Goal: Transaction & Acquisition: Obtain resource

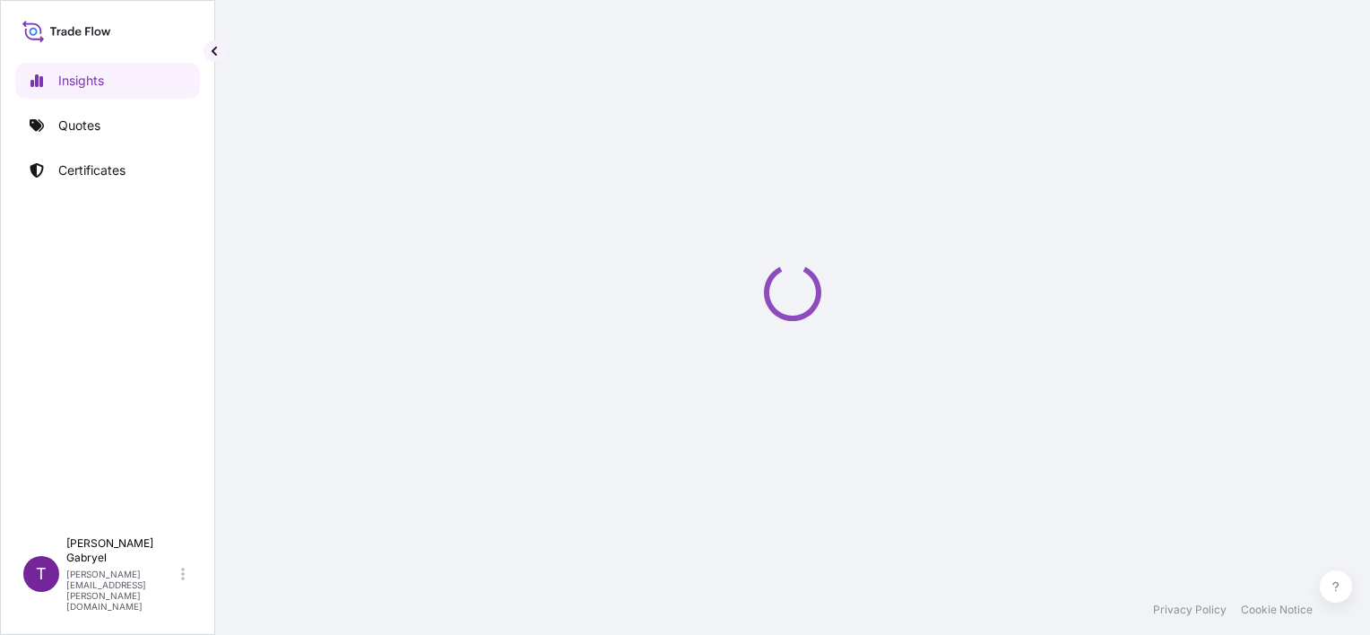
select select "2025"
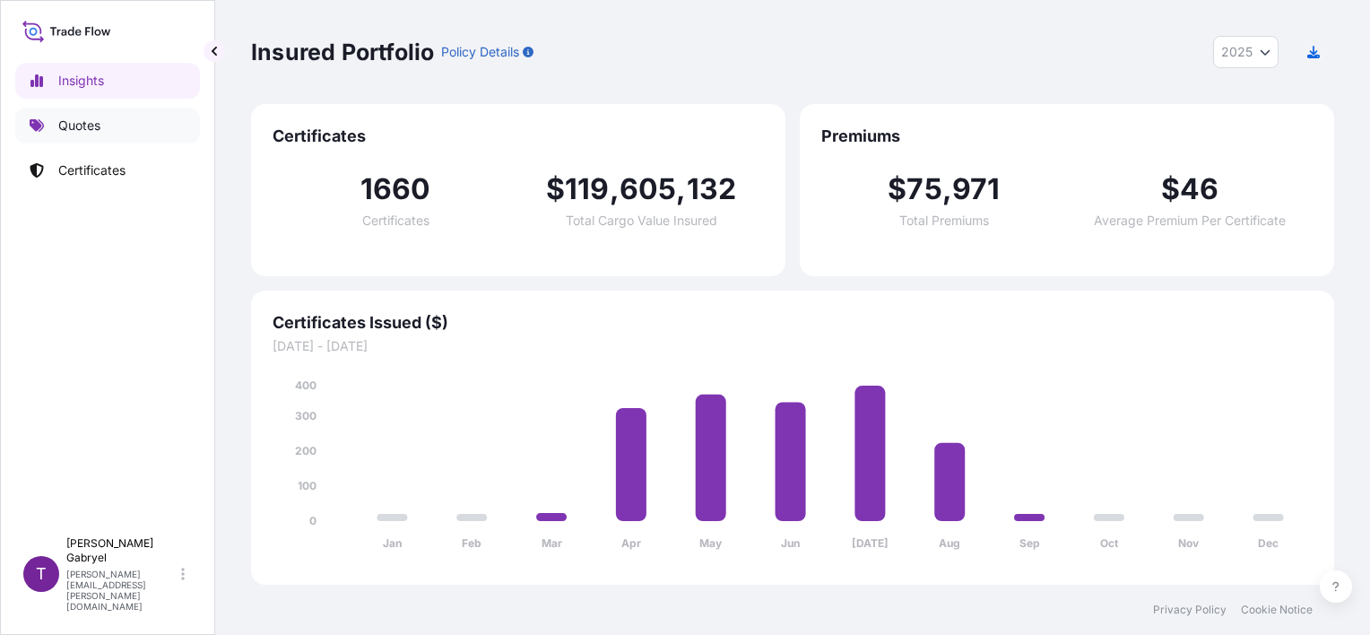
click at [114, 133] on link "Quotes" at bounding box center [107, 126] width 185 height 36
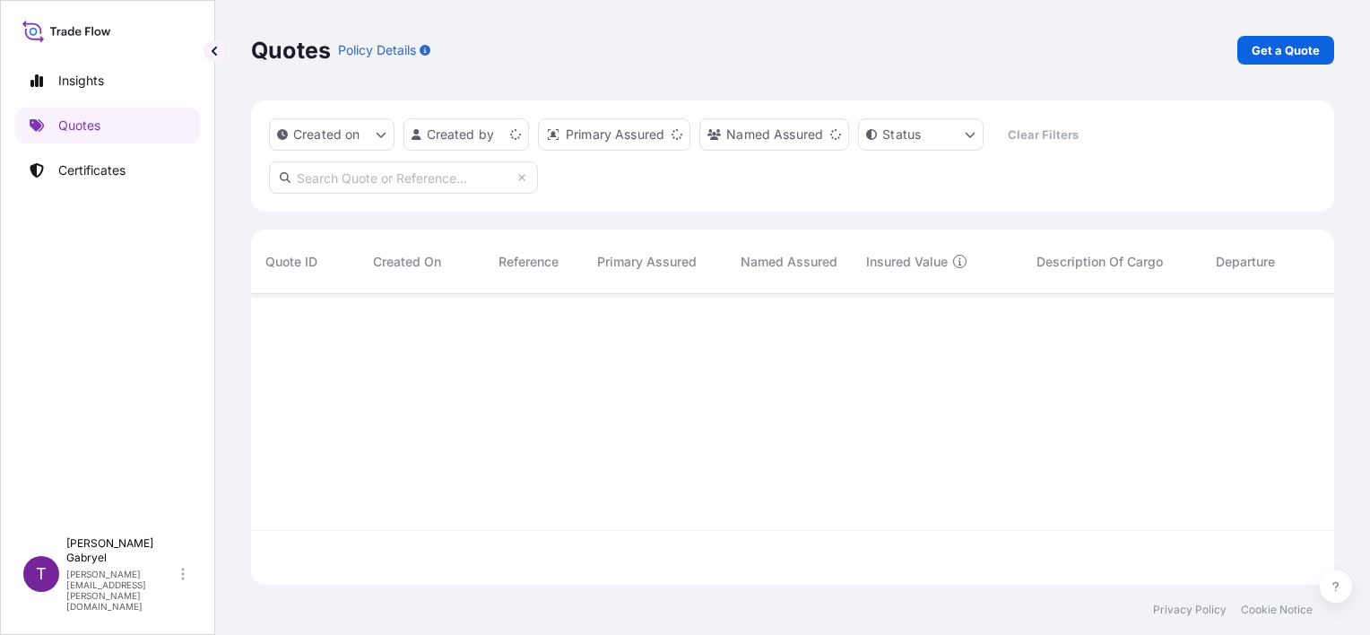
scroll to position [287, 1069]
click at [1304, 39] on link "Get a Quote" at bounding box center [1285, 50] width 97 height 29
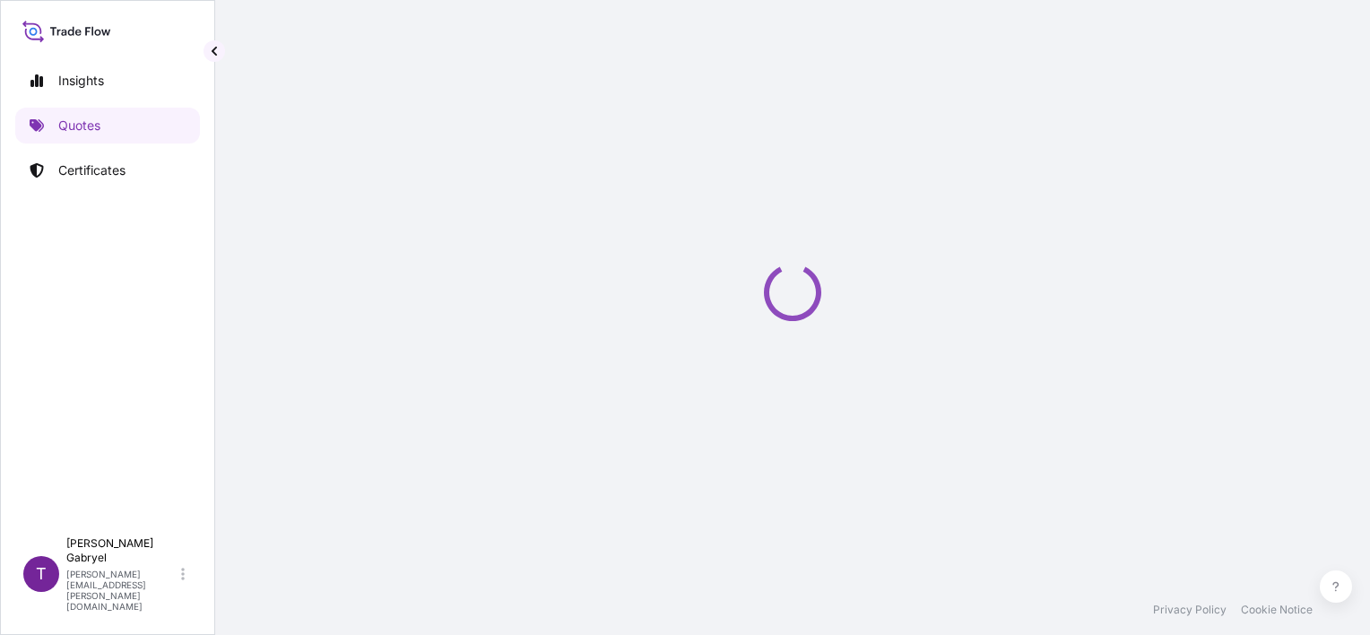
select select "Sea"
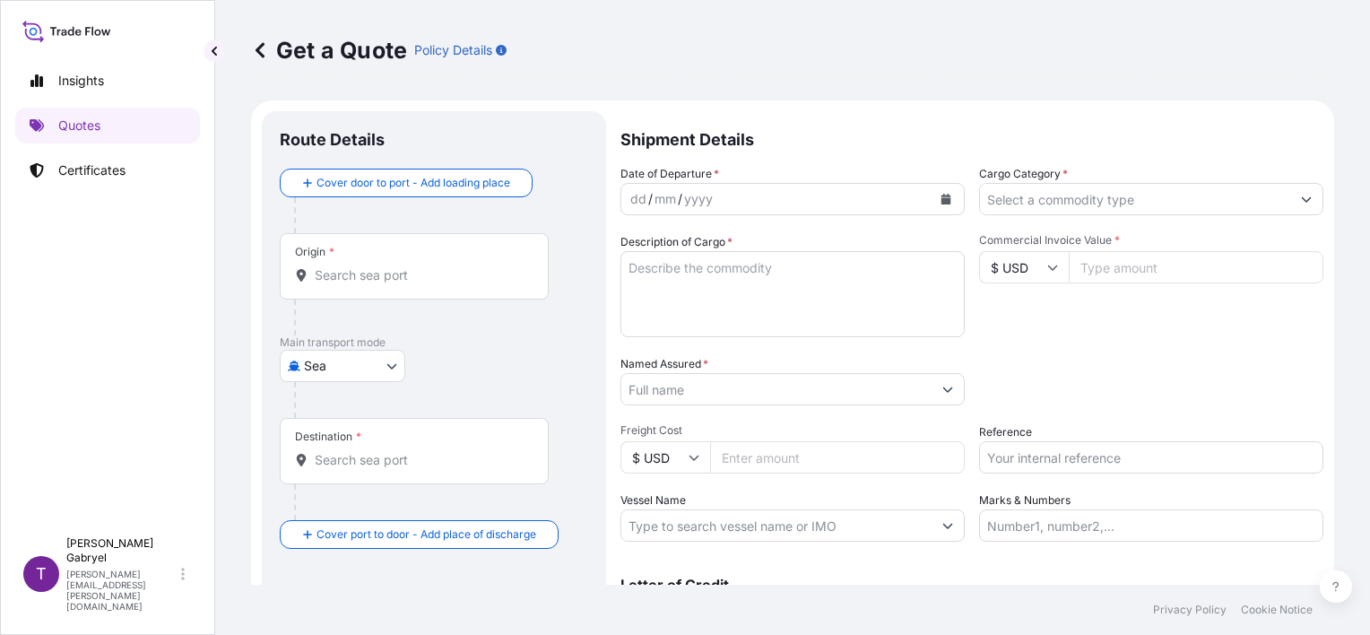
scroll to position [29, 0]
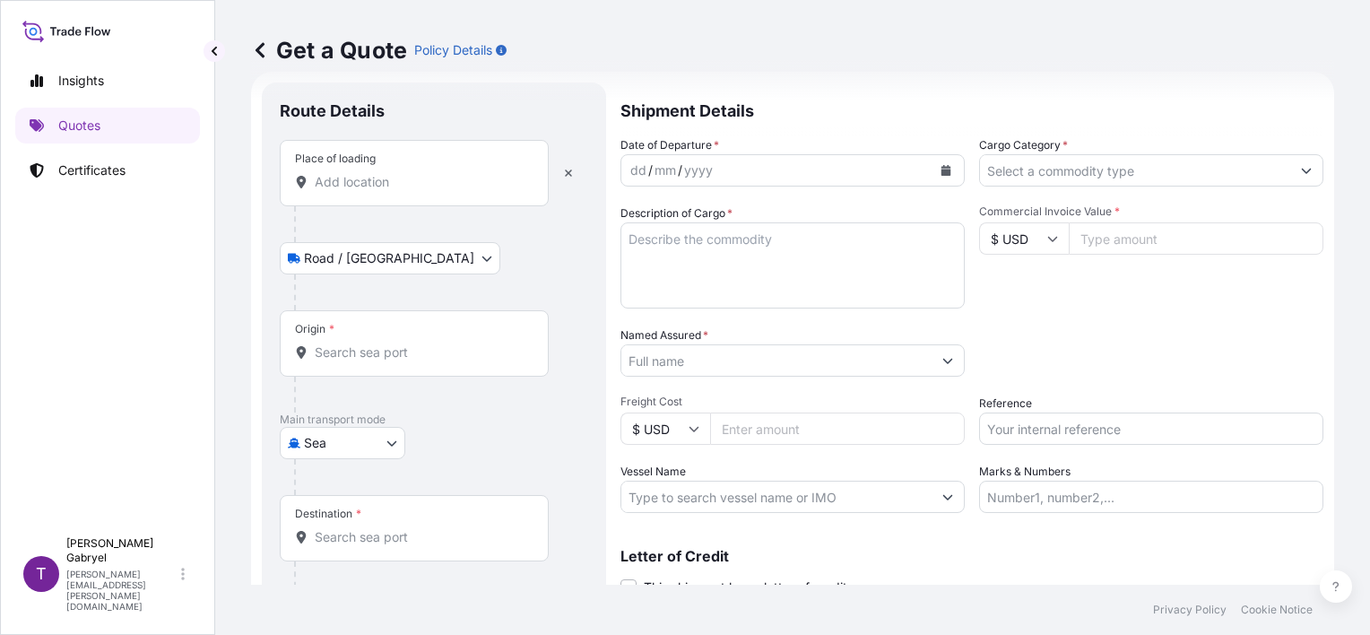
click at [377, 173] on input "Place of loading" at bounding box center [421, 182] width 212 height 18
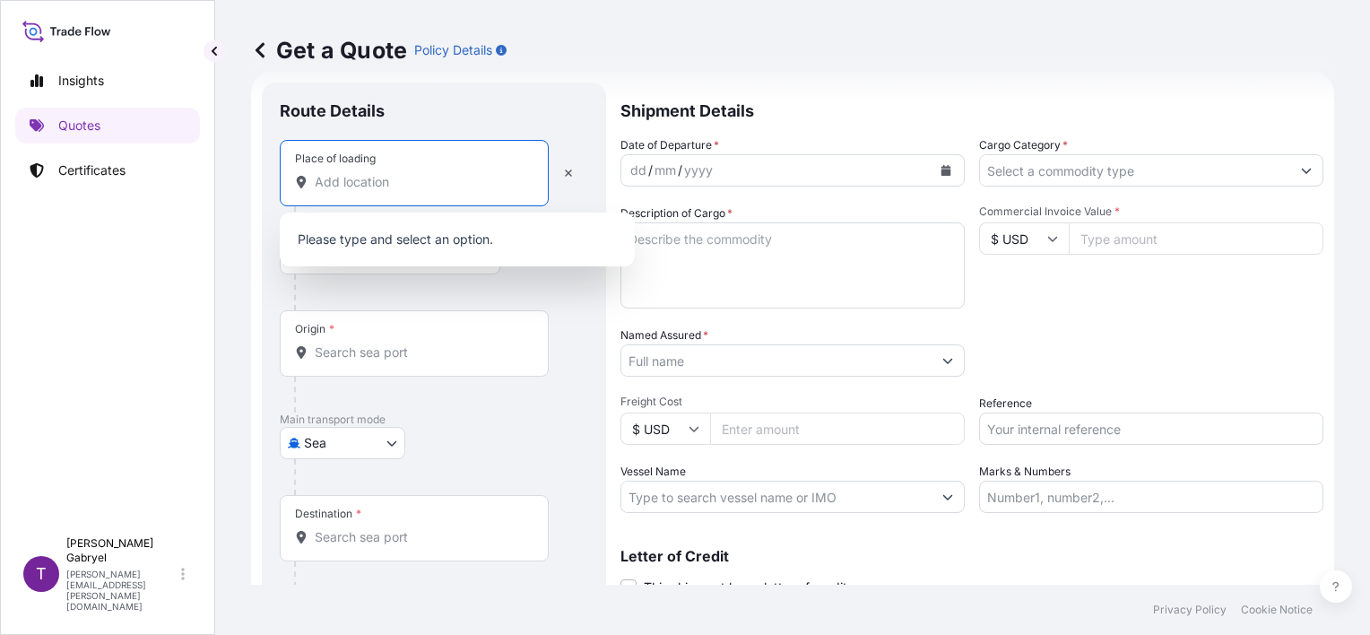
paste input "Klembów"
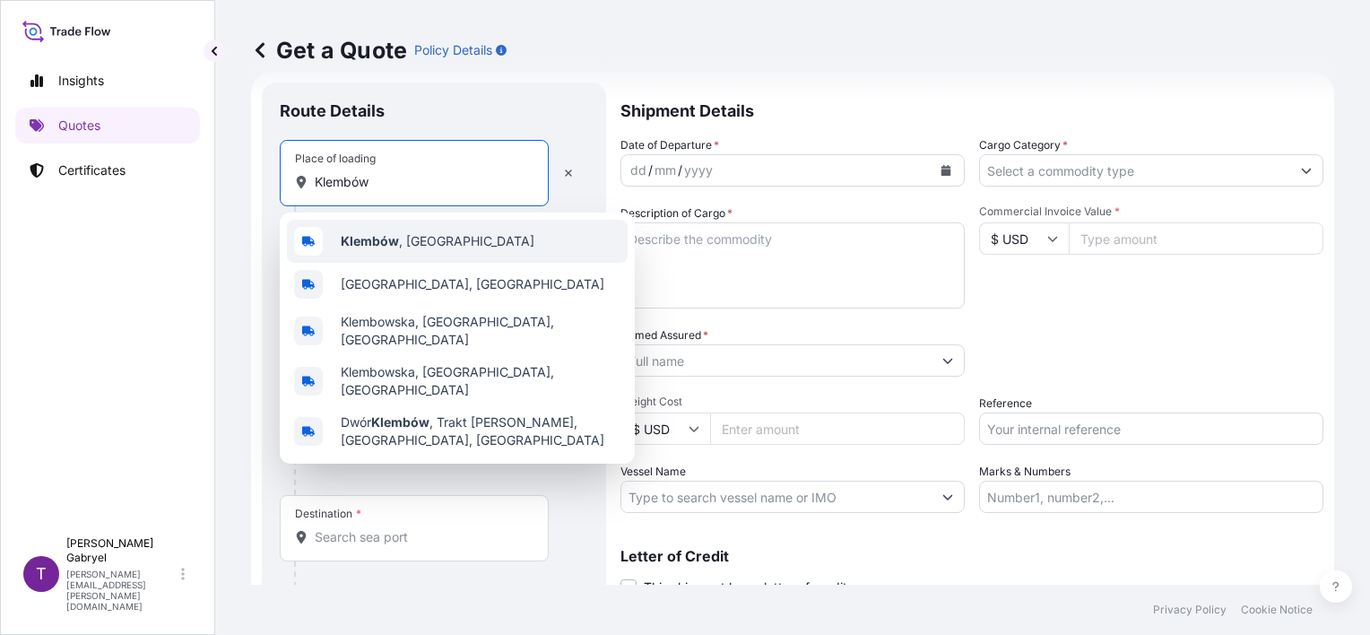
click at [387, 236] on b "Klembów" at bounding box center [370, 240] width 58 height 15
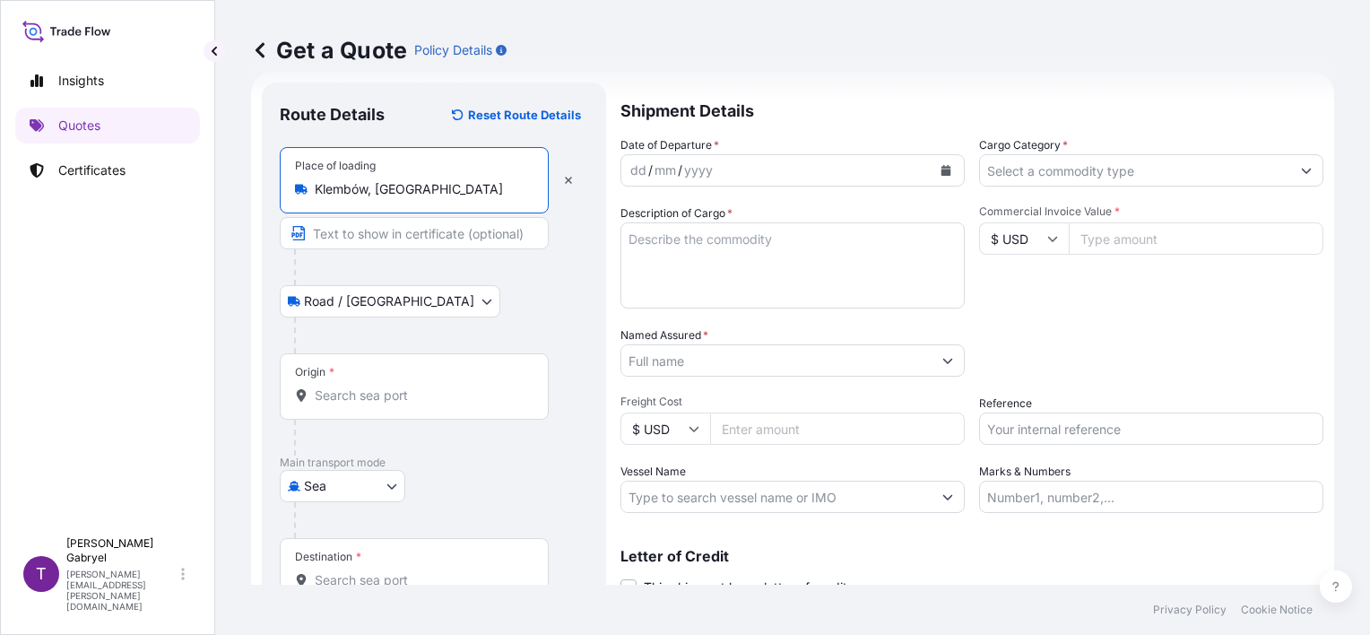
type input "Klembów, [GEOGRAPHIC_DATA]"
click at [947, 171] on button "Calendar" at bounding box center [946, 170] width 29 height 29
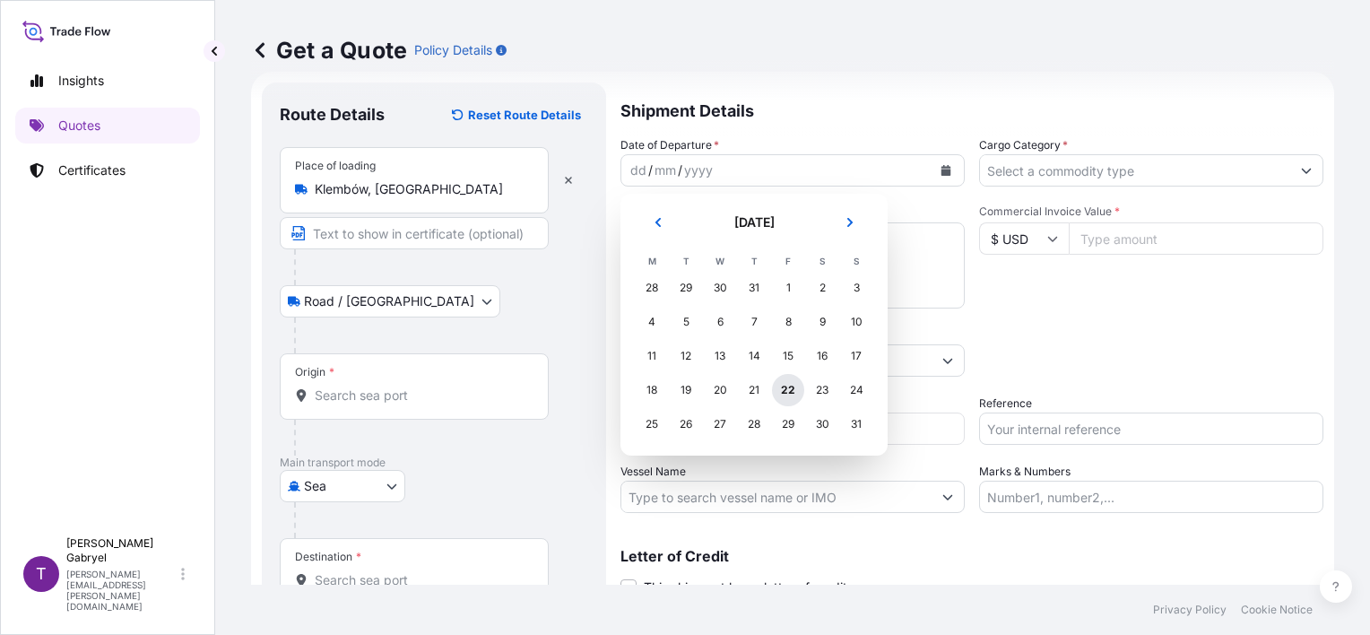
click at [785, 390] on div "22" at bounding box center [788, 390] width 32 height 32
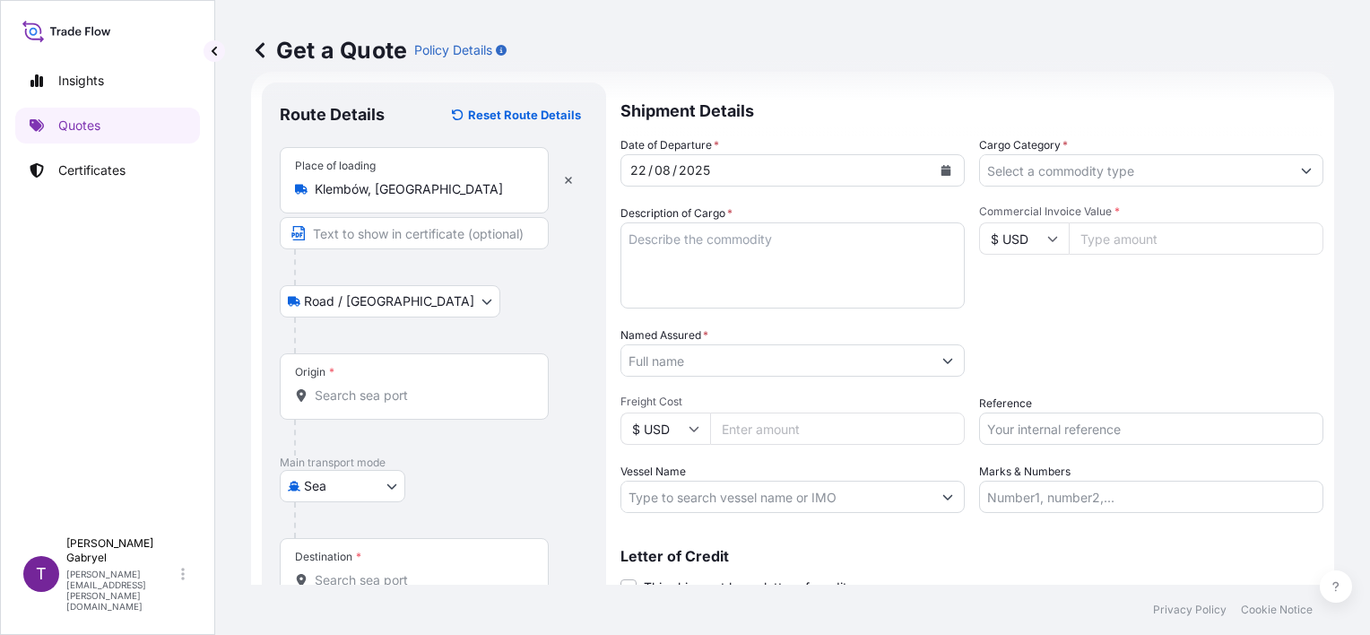
click at [363, 387] on input "Origin *" at bounding box center [421, 395] width 212 height 18
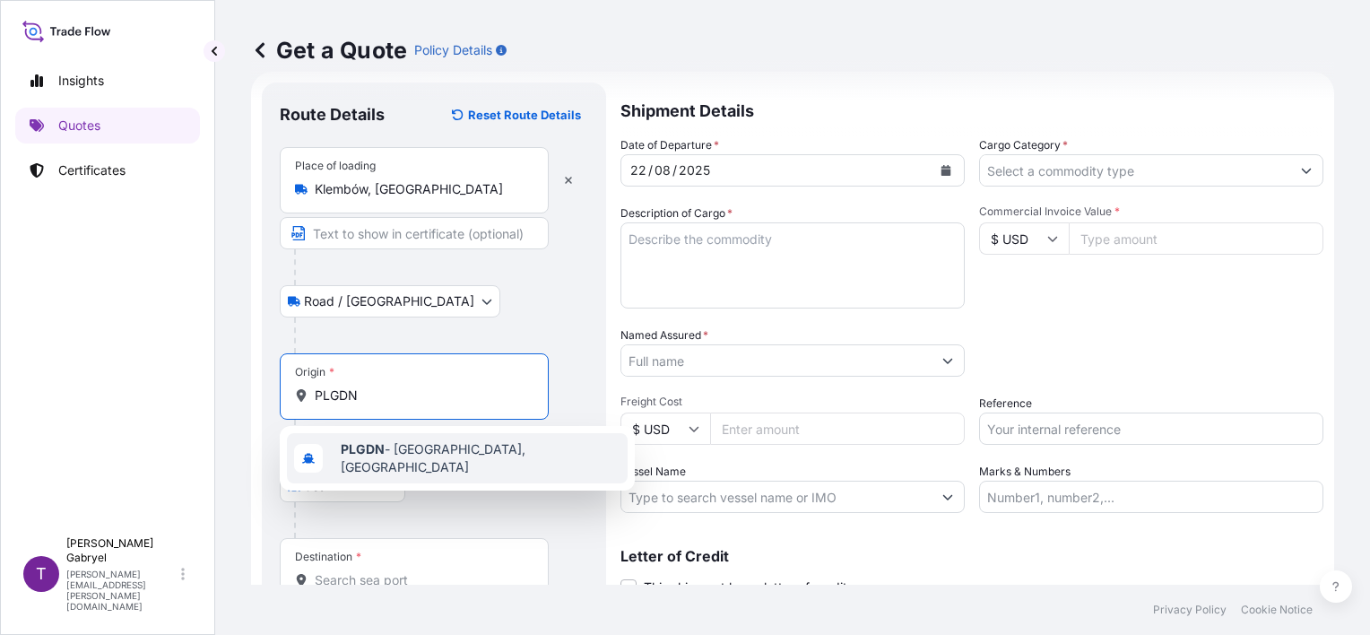
click at [395, 460] on span "PLGDN - Gdansk, Poland" at bounding box center [481, 458] width 280 height 36
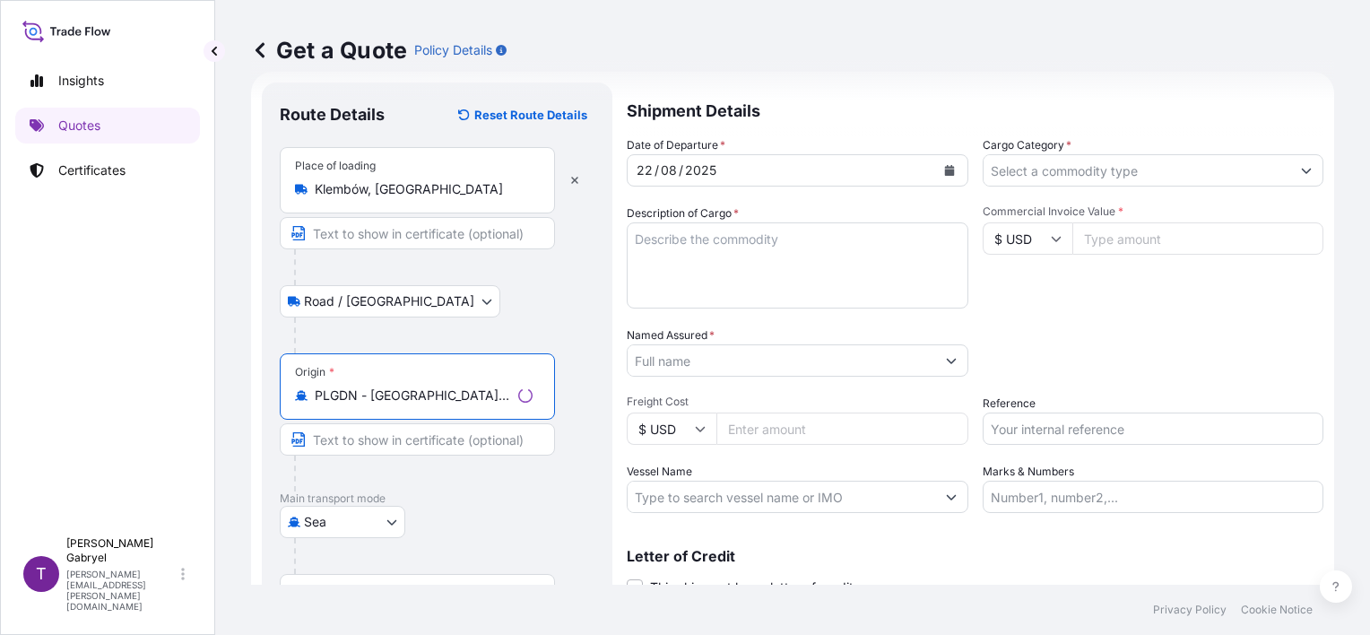
type input "PLGDN - Gdansk, Poland"
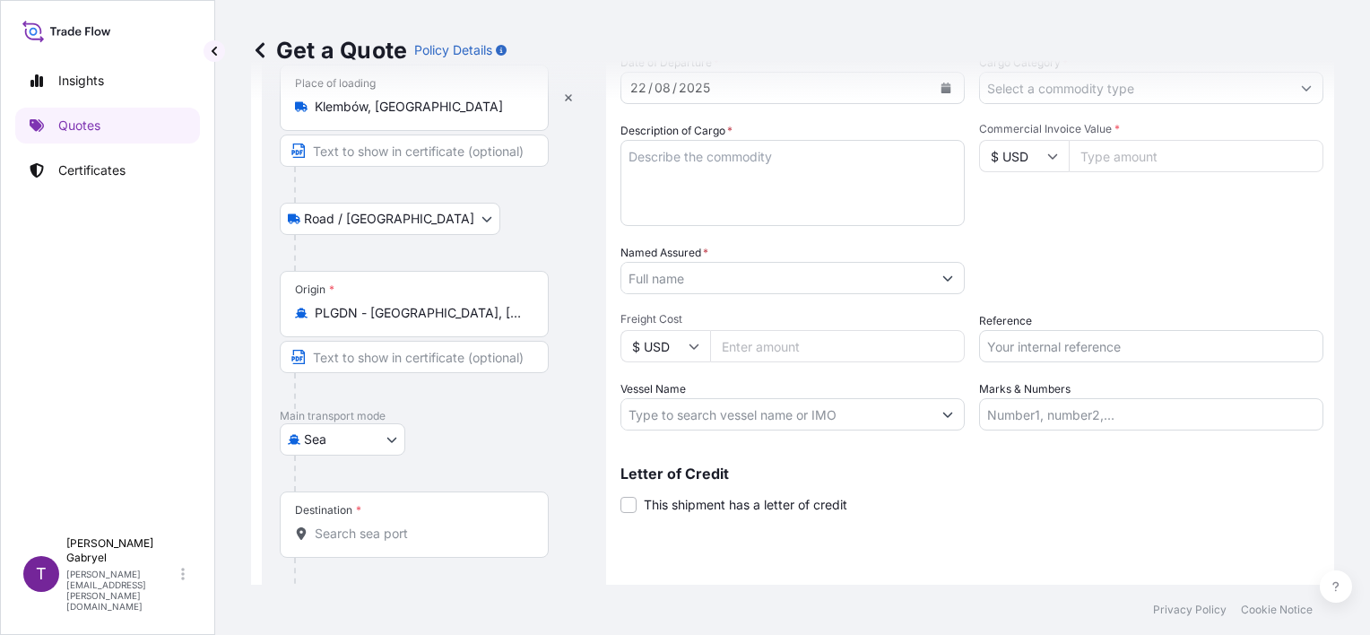
scroll to position [176, 0]
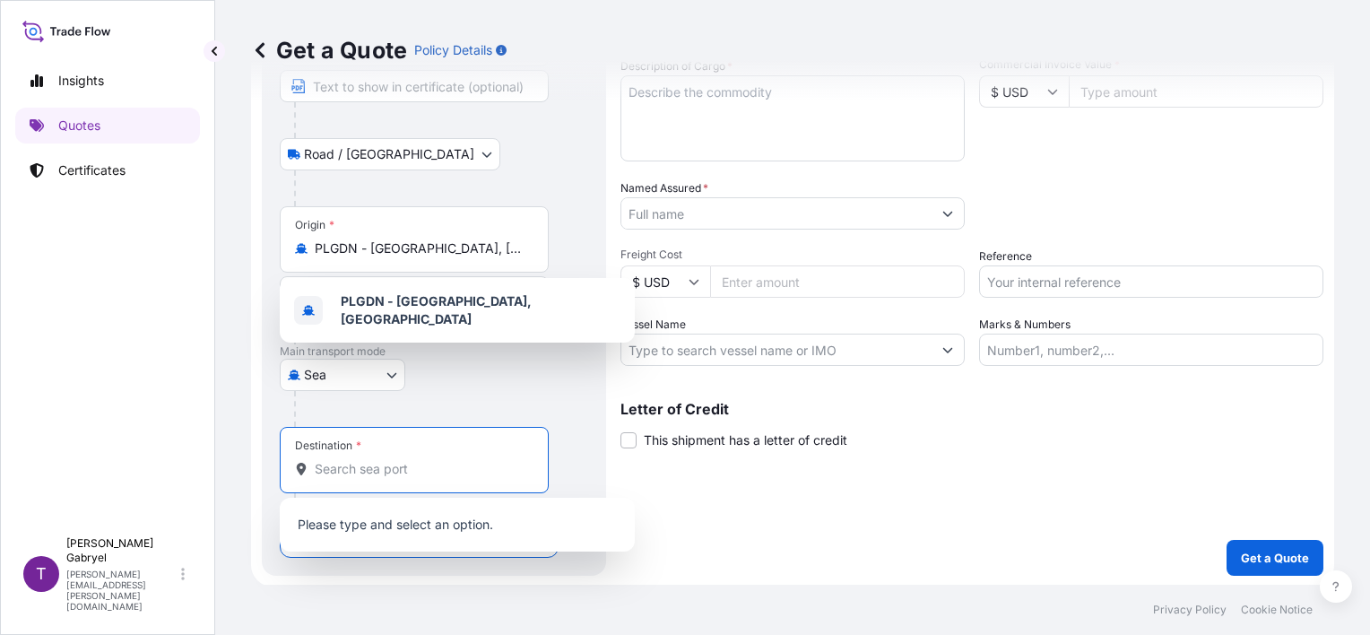
click at [386, 464] on input "Destination *" at bounding box center [421, 469] width 212 height 18
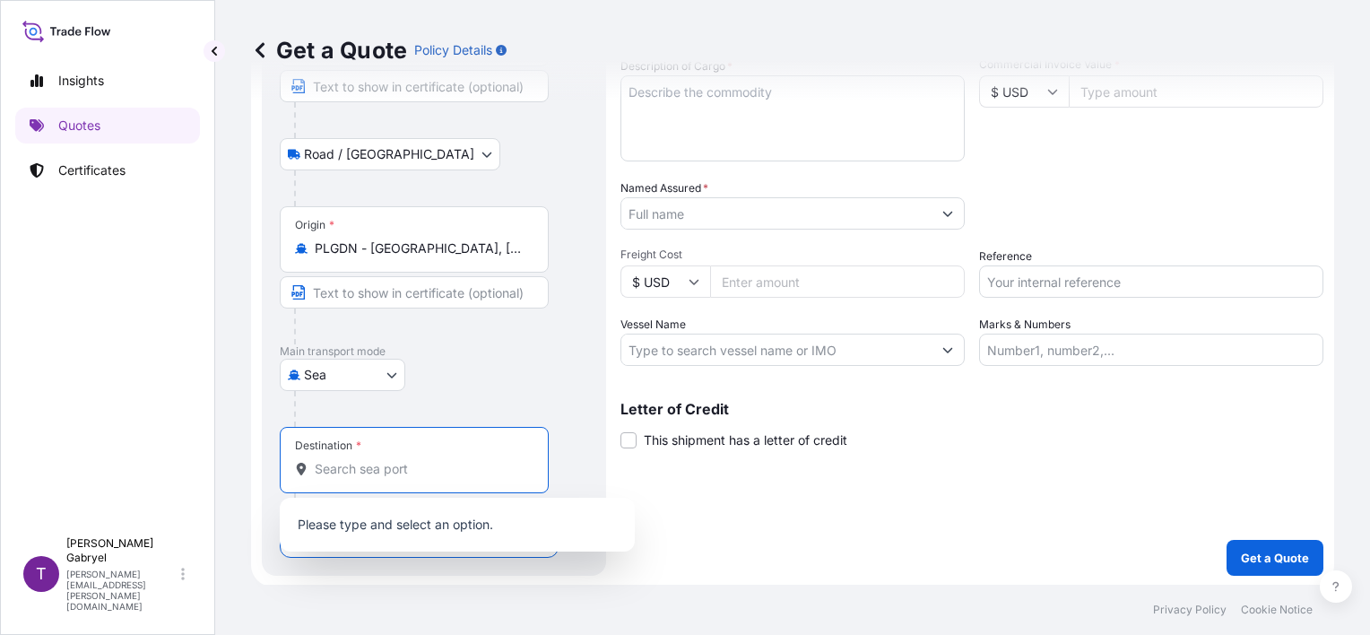
paste input "Buenos Aires"
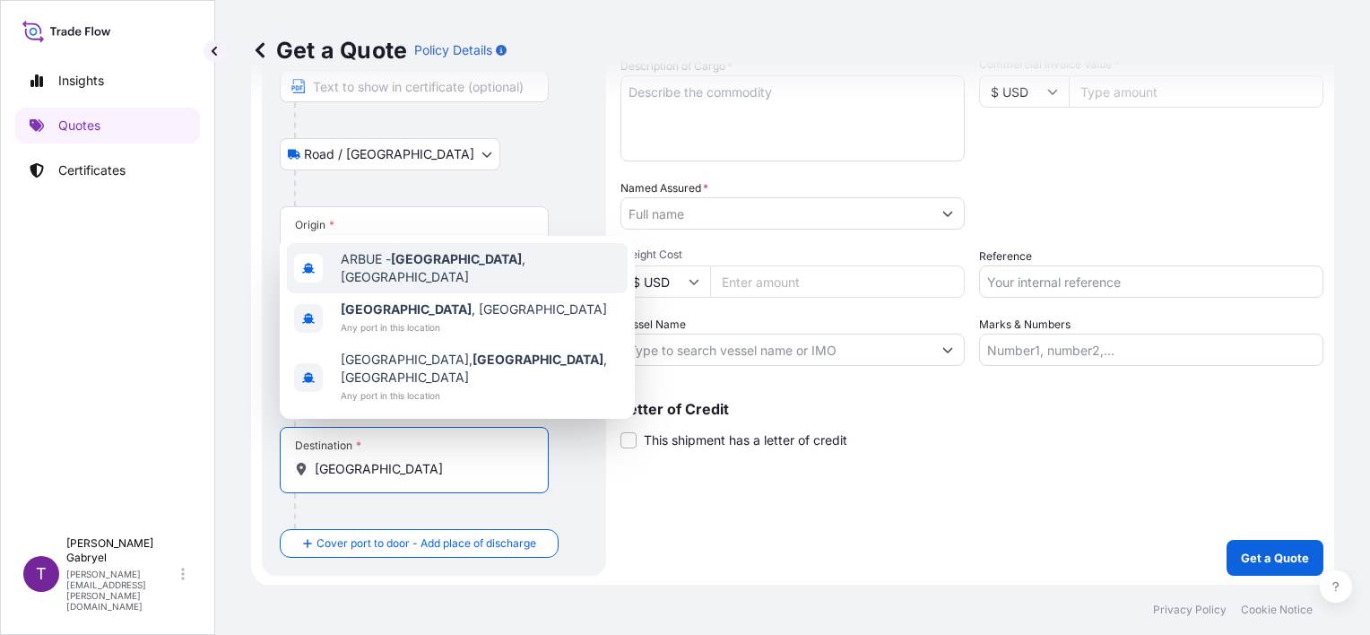
click at [481, 275] on span "ARBUE - Buenos Aires , Argentina" at bounding box center [481, 268] width 280 height 36
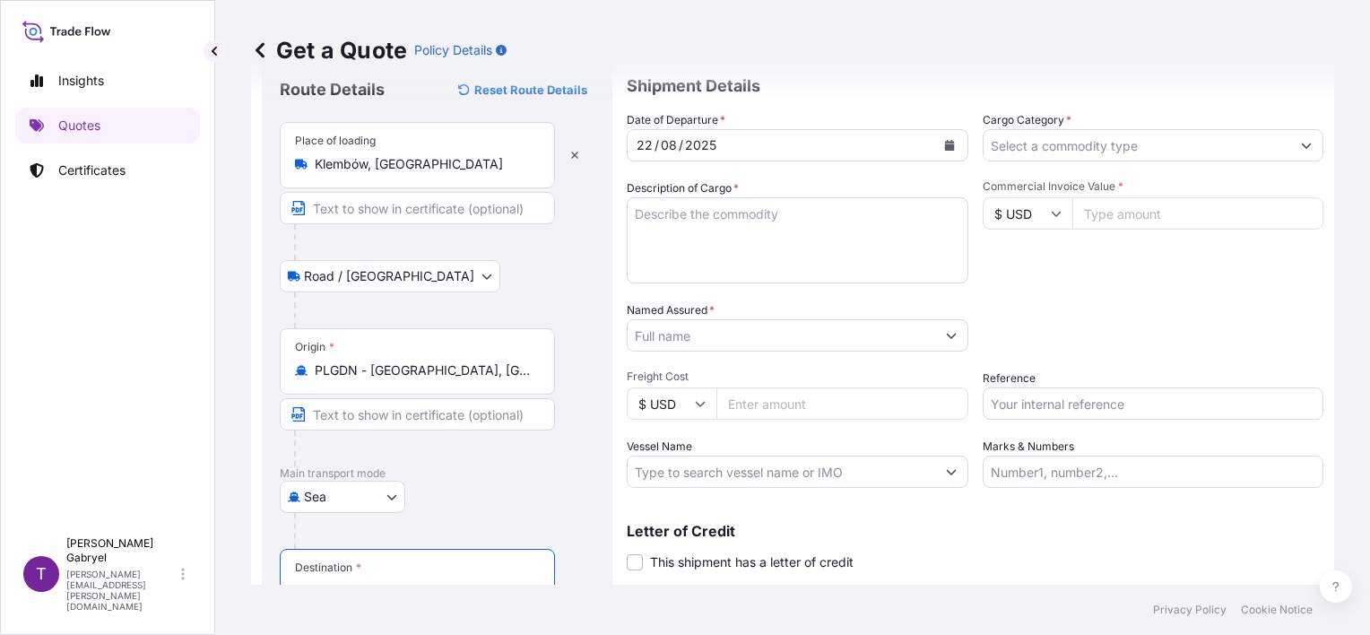
scroll to position [0, 0]
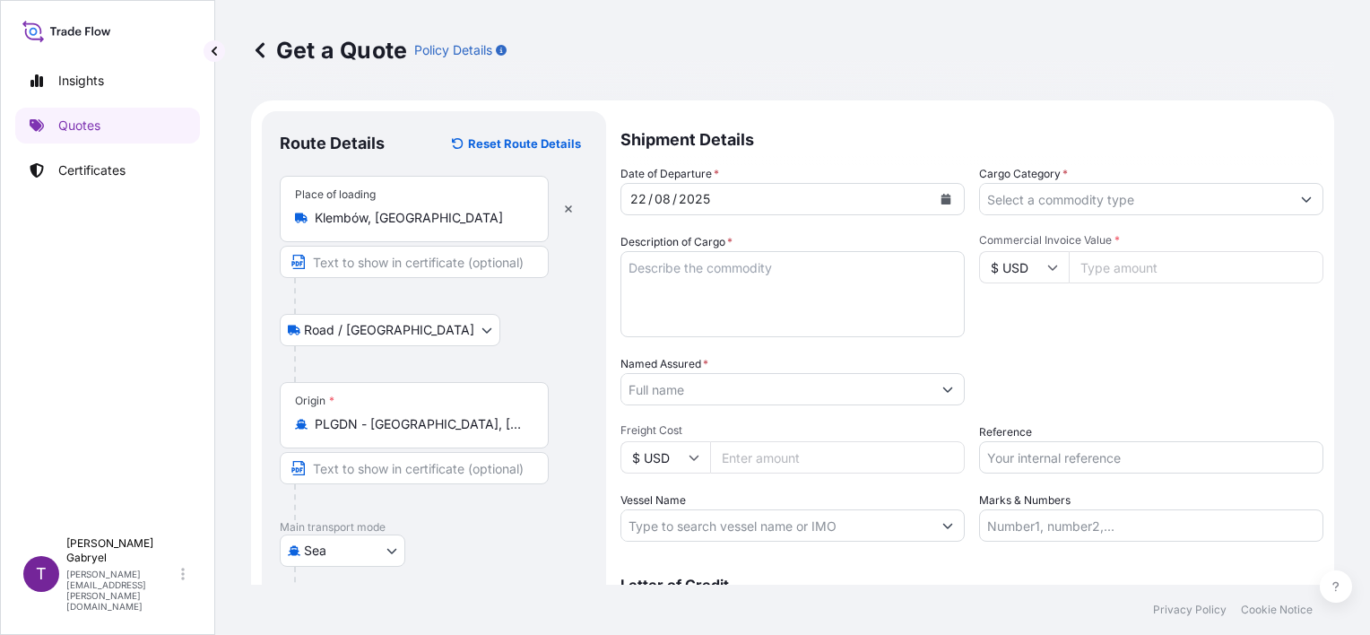
type input "ARBUE - Buenos Aires, Argentina"
click at [1126, 203] on input "Cargo Category *" at bounding box center [1135, 199] width 310 height 32
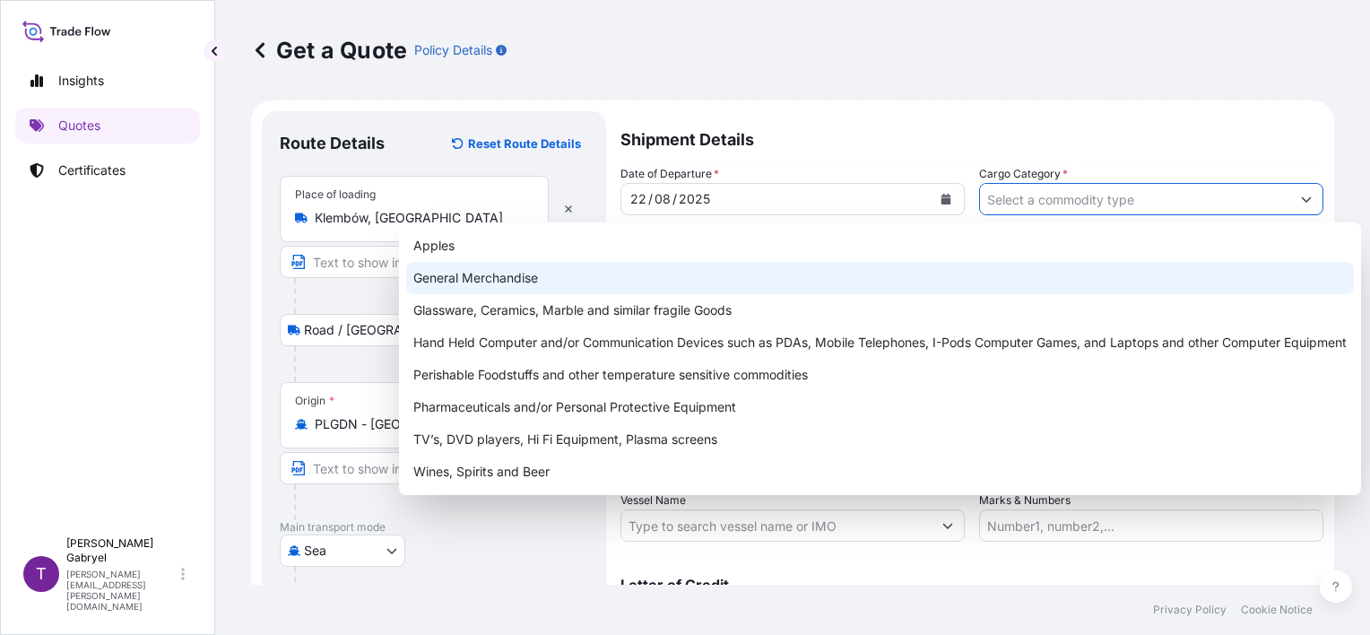
click at [583, 273] on div "General Merchandise" at bounding box center [880, 278] width 948 height 32
type input "General Merchandise"
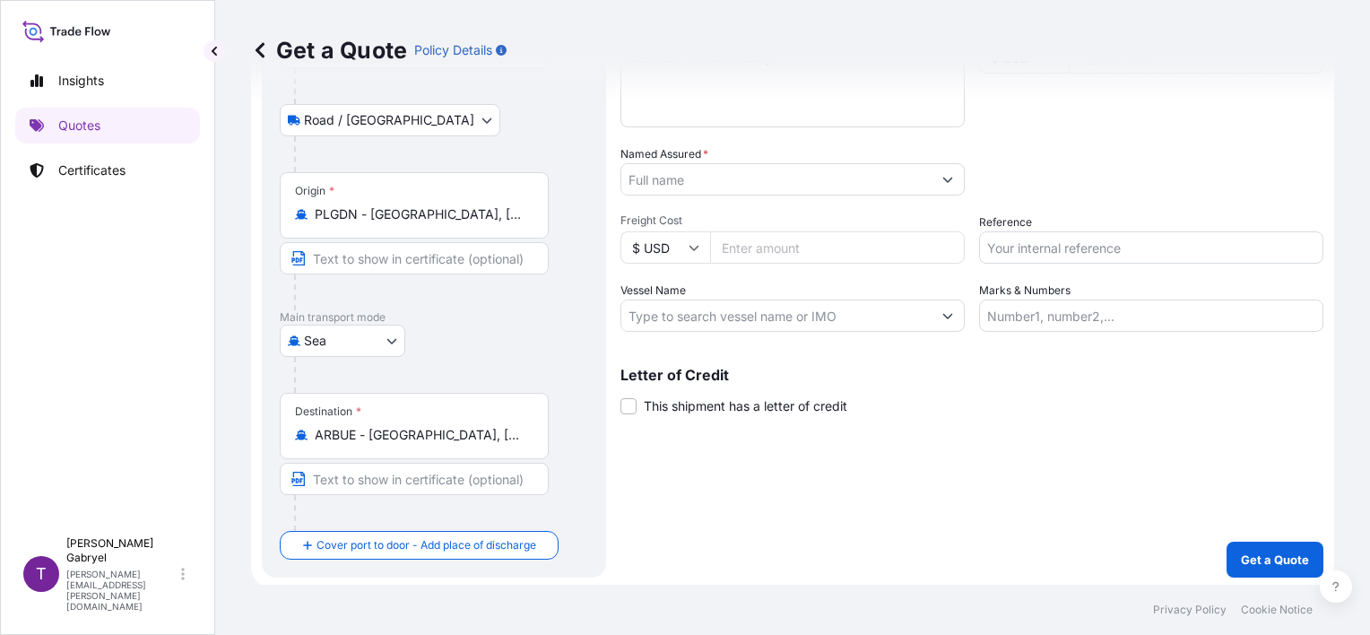
scroll to position [212, 0]
click at [742, 312] on input "Vessel Name" at bounding box center [776, 314] width 310 height 32
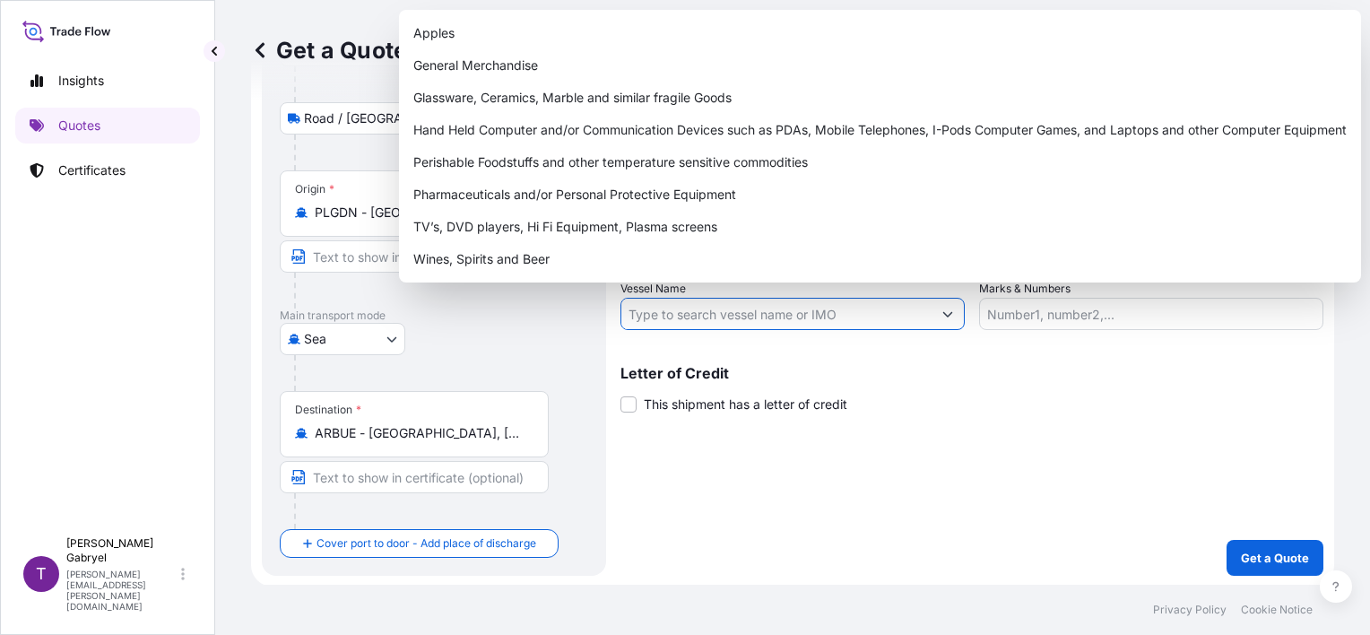
paste input "API BHUM"
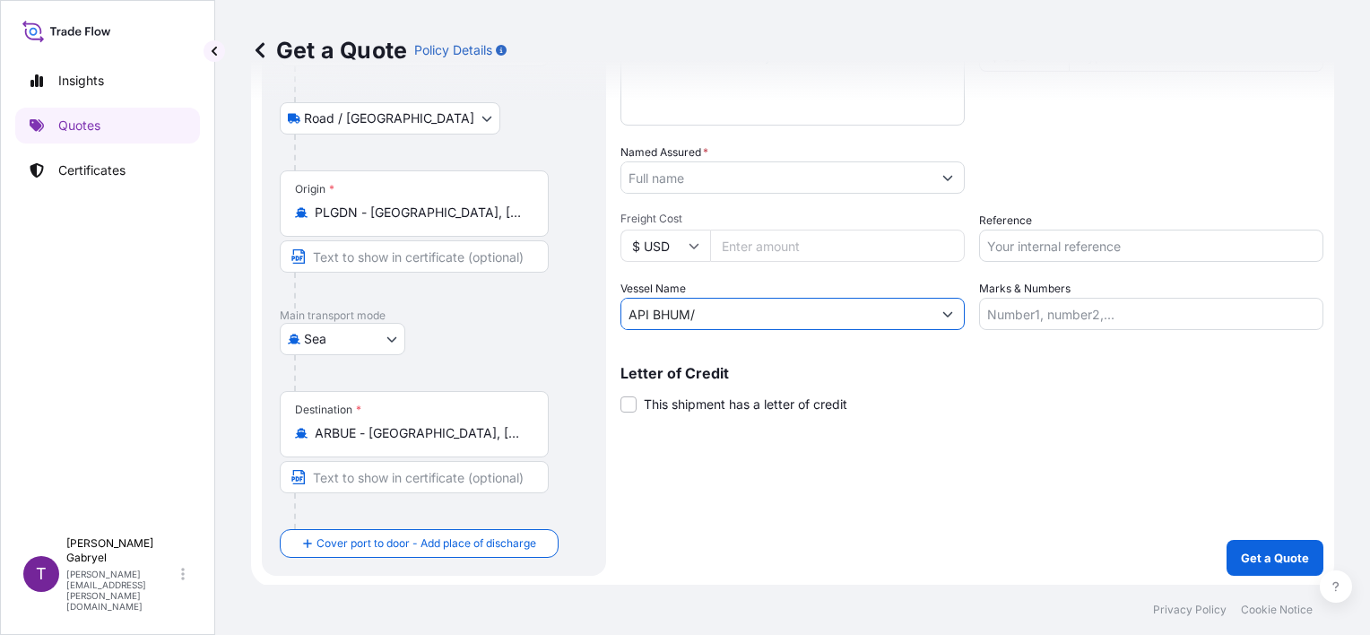
click at [760, 315] on input "API BHUM/" at bounding box center [776, 314] width 310 height 32
paste input "535S"
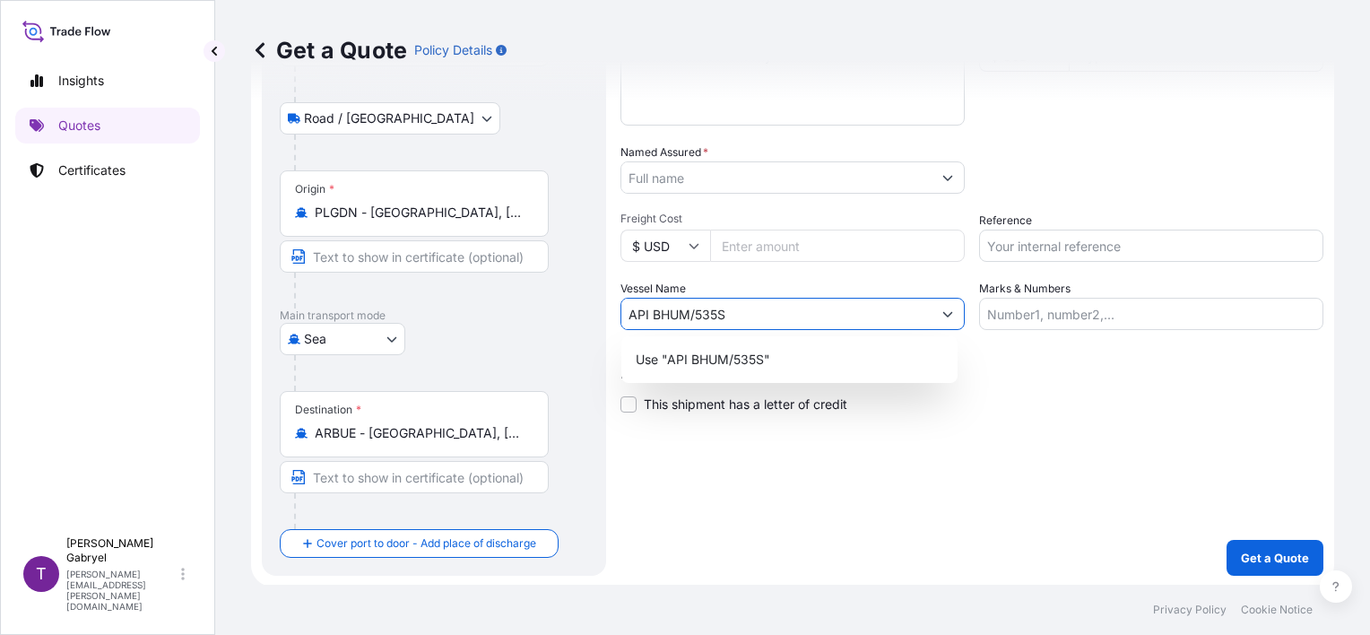
type input "API BHUM/535S"
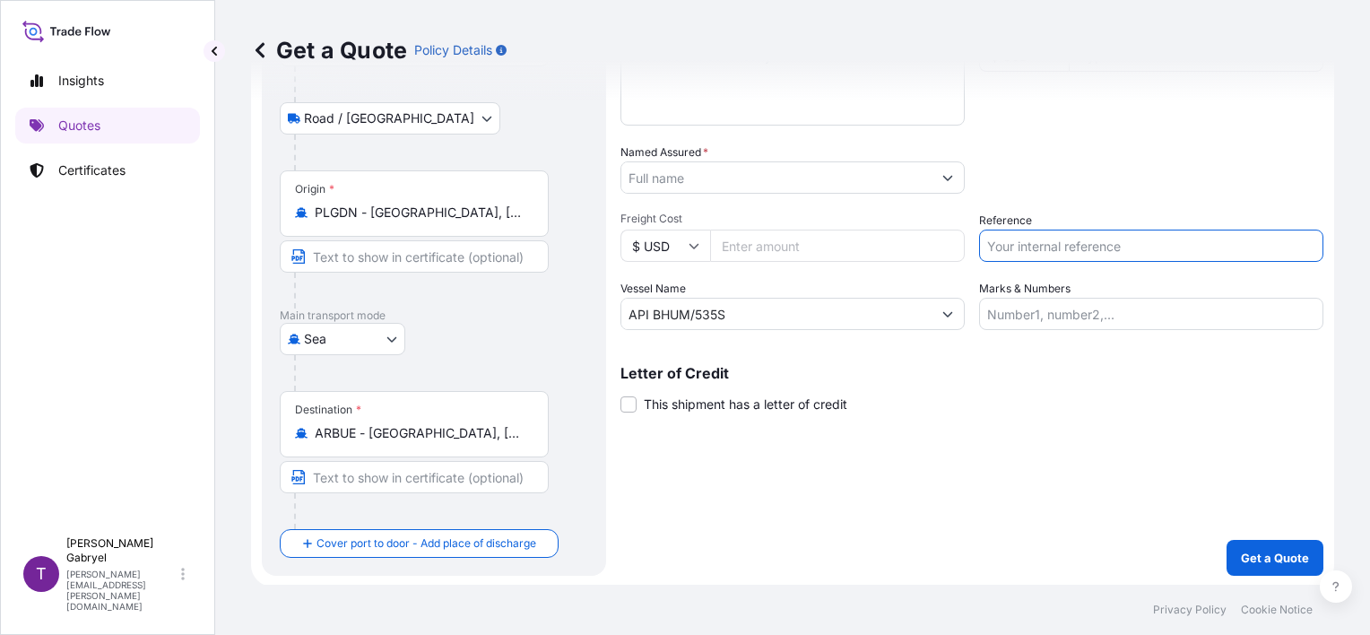
click at [1036, 243] on input "Reference" at bounding box center [1151, 246] width 344 height 32
paste input "S02028291"
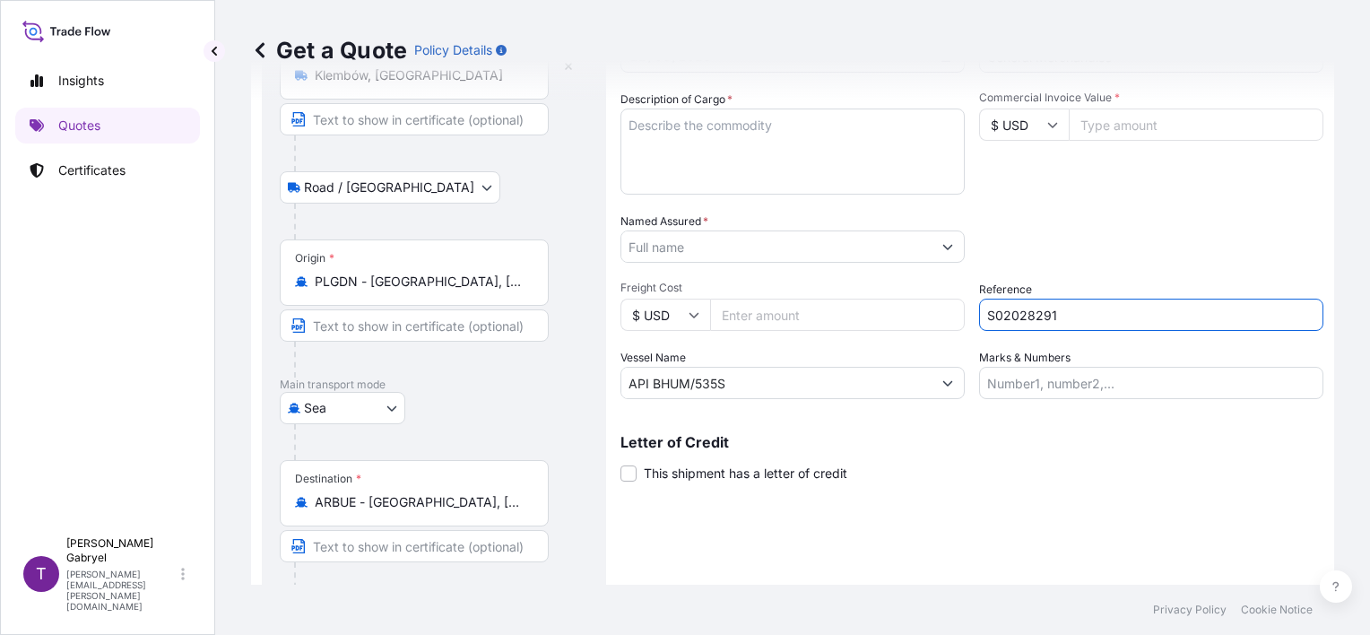
scroll to position [122, 0]
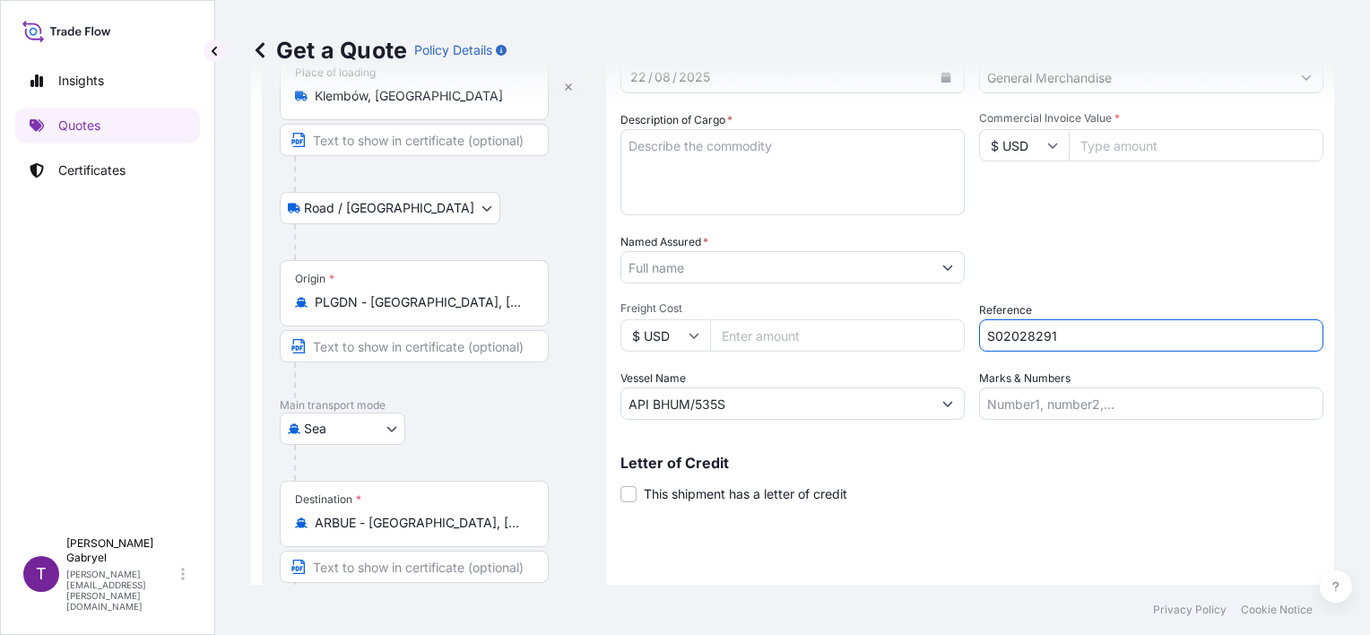
type input "S02028291"
click at [674, 269] on input "Named Assured *" at bounding box center [776, 267] width 310 height 32
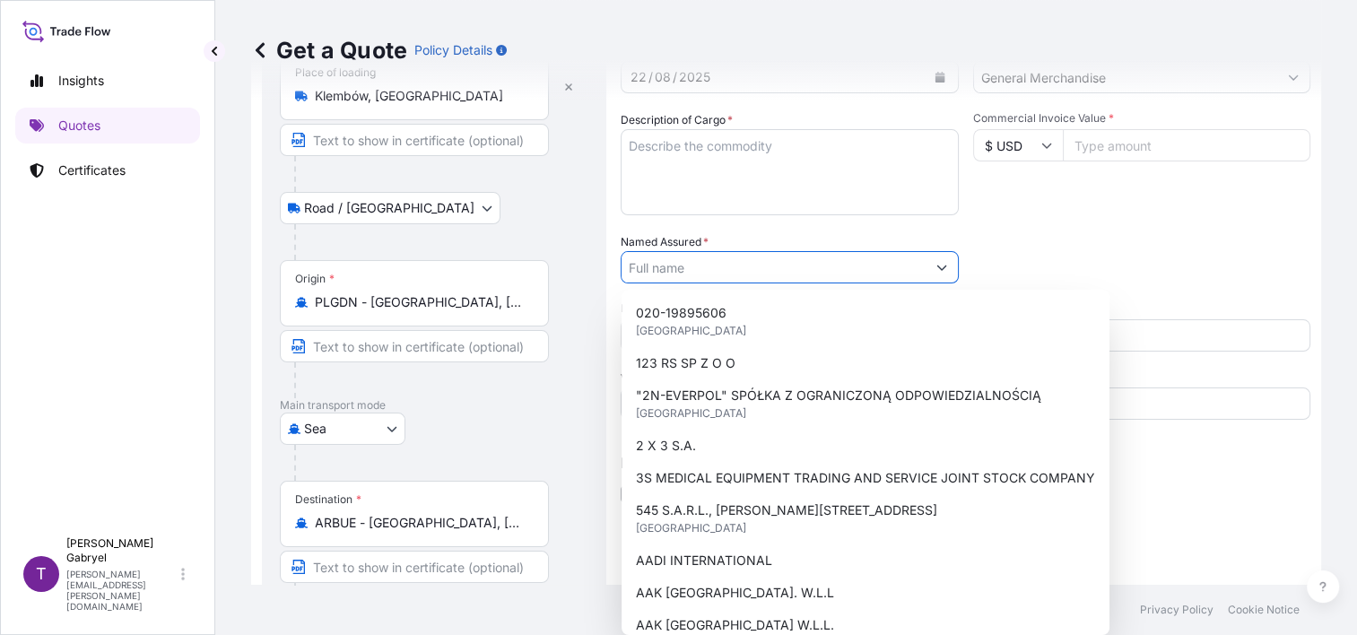
paste input "HAVANNA S.A."
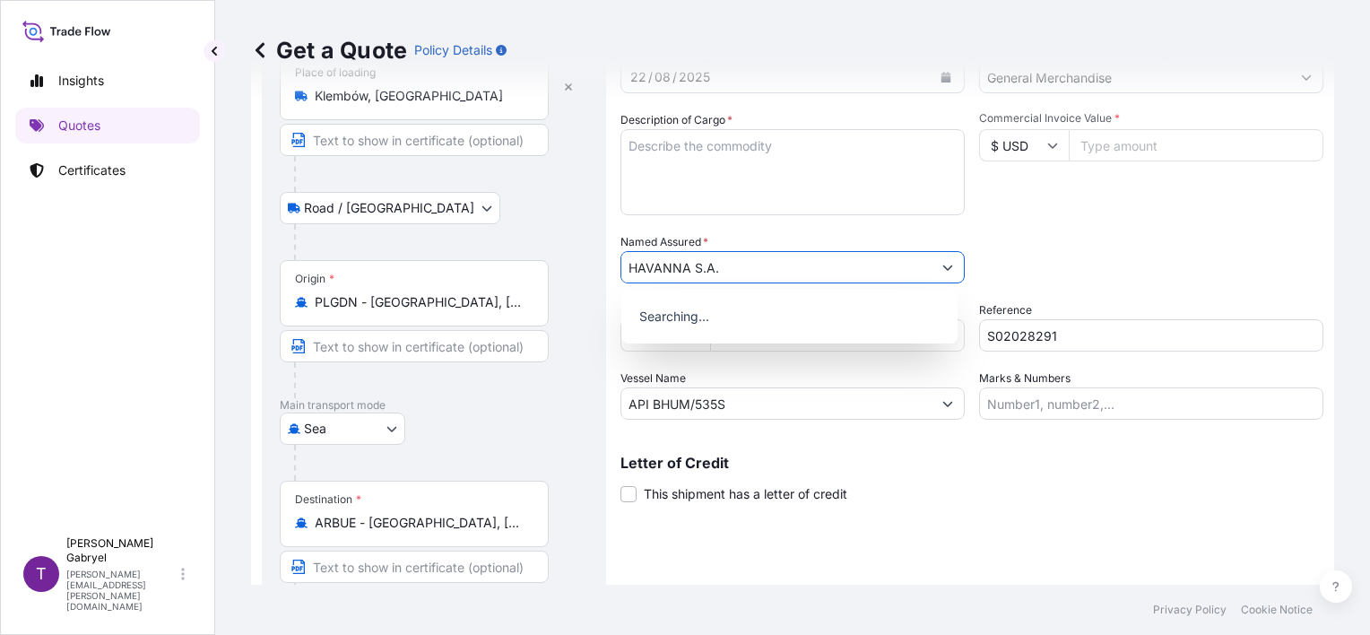
type input "HAVANNA S.A."
click at [883, 256] on input "HAVANNA S.A." at bounding box center [776, 267] width 310 height 32
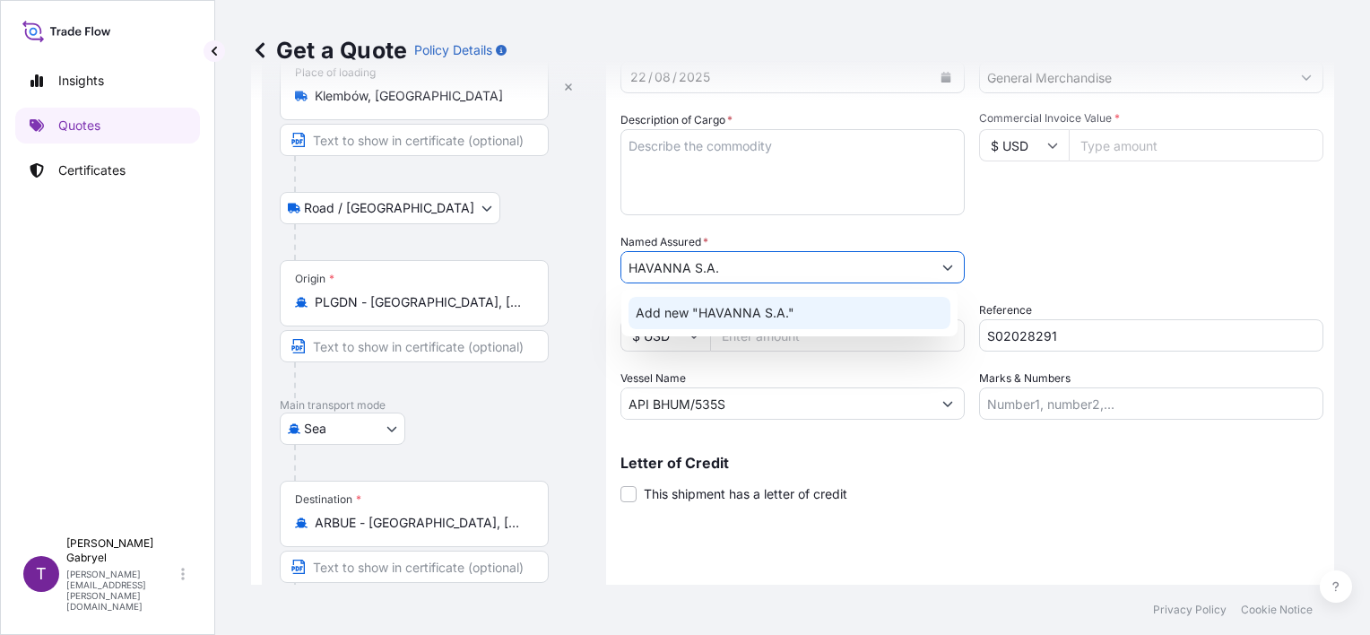
click at [808, 302] on div "Add new "HAVANNA S.A."" at bounding box center [790, 313] width 322 height 32
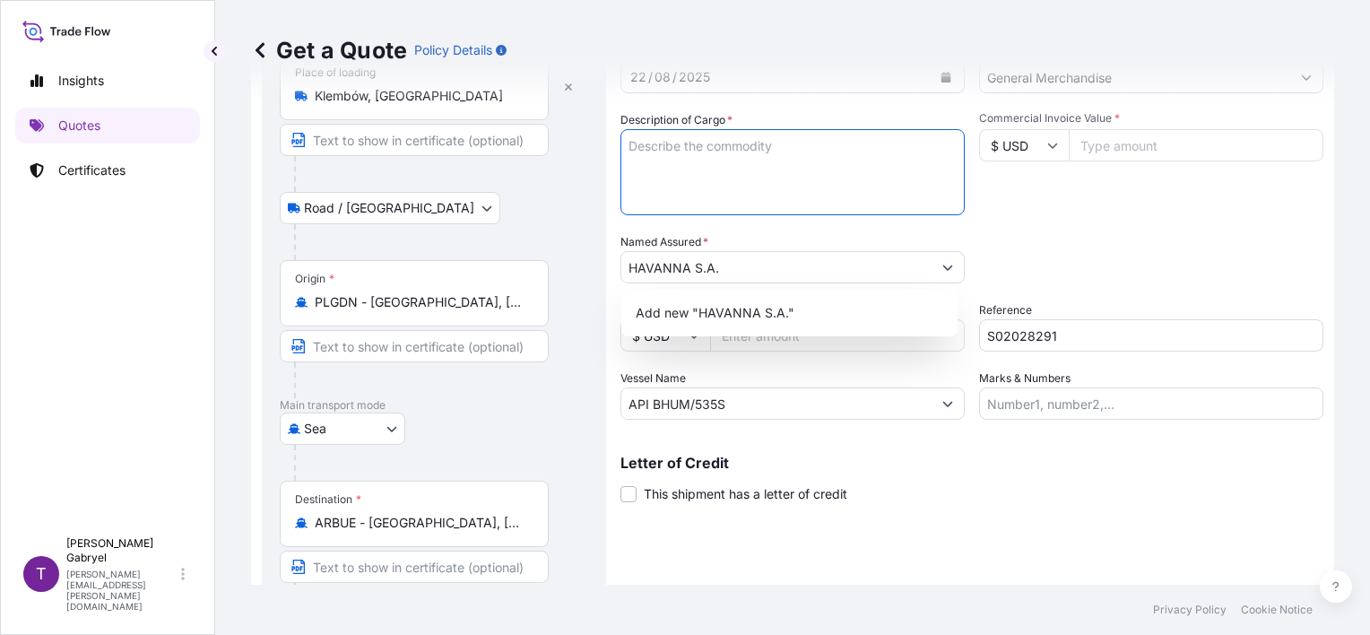
click at [748, 168] on textarea "Description of Cargo *" at bounding box center [793, 172] width 344 height 86
paste textarea "UNICELL (POWDERED CELLULOSE PF200) 600 BAGS PACKED ON 10 PALLETS NET WEIGHT: 60…"
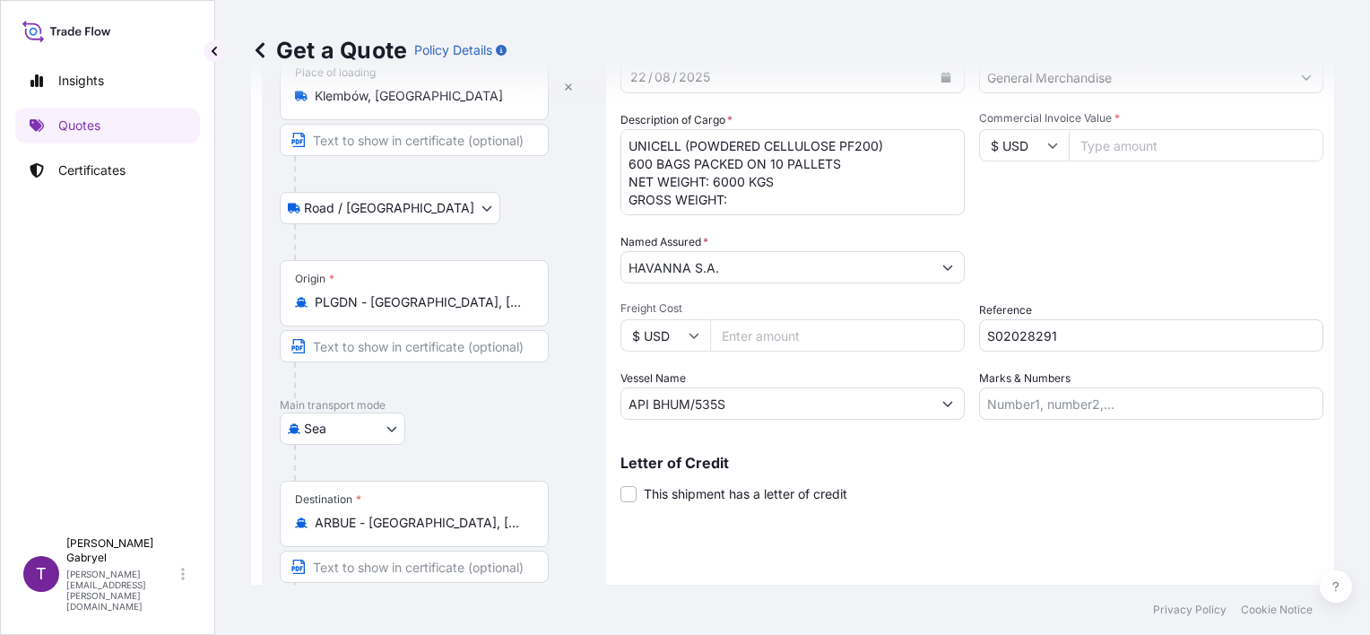
click at [804, 207] on textarea "UNICELL (POWDERED CELLULOSE PF200) 600 BAGS PACKED ON 10 PALLETS NET WEIGHT: 60…" at bounding box center [793, 172] width 344 height 86
paste textarea "6310.000"
click at [691, 204] on textarea "UNICELL (POWDERED CELLULOSE PF200) 600 BAGS PACKED ON 10 PALLETS NET WEIGHT: 60…" at bounding box center [793, 172] width 344 height 86
click at [693, 183] on textarea "UNICELL (POWDERED CELLULOSE PF200) 600 BAGS PACKED ON 10 PALLETS NET WEIGHT: 60…" at bounding box center [793, 172] width 344 height 86
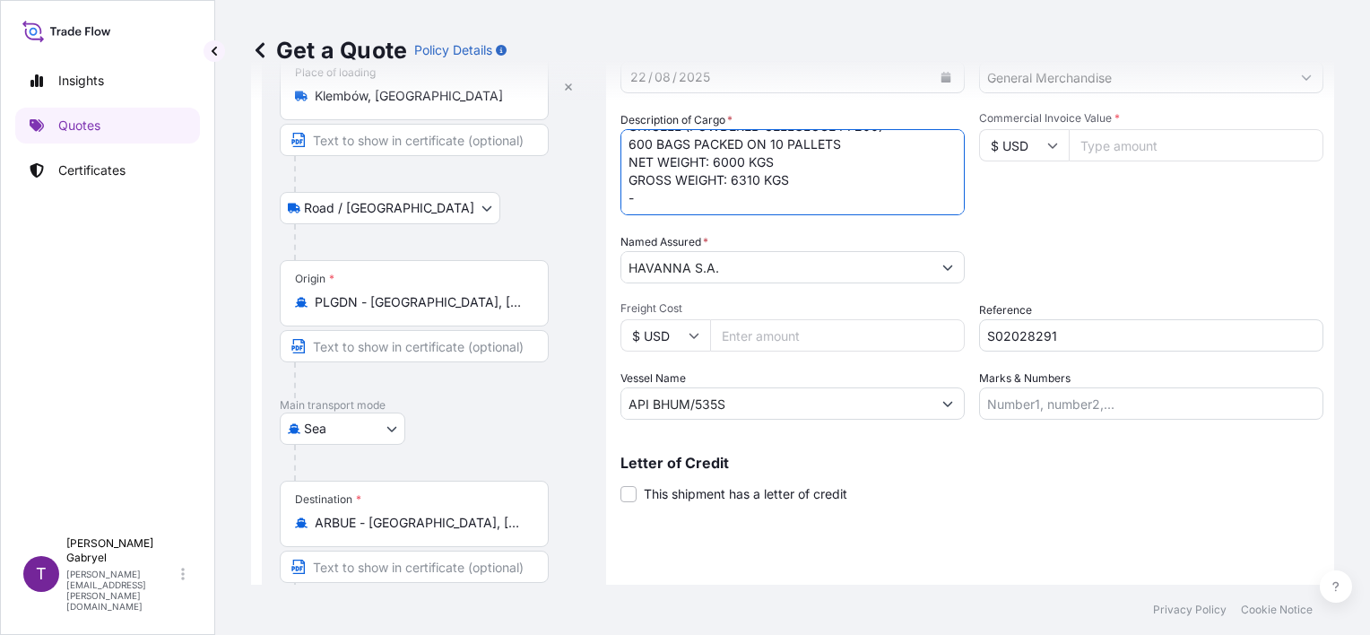
paste textarea "MSKU7950171"
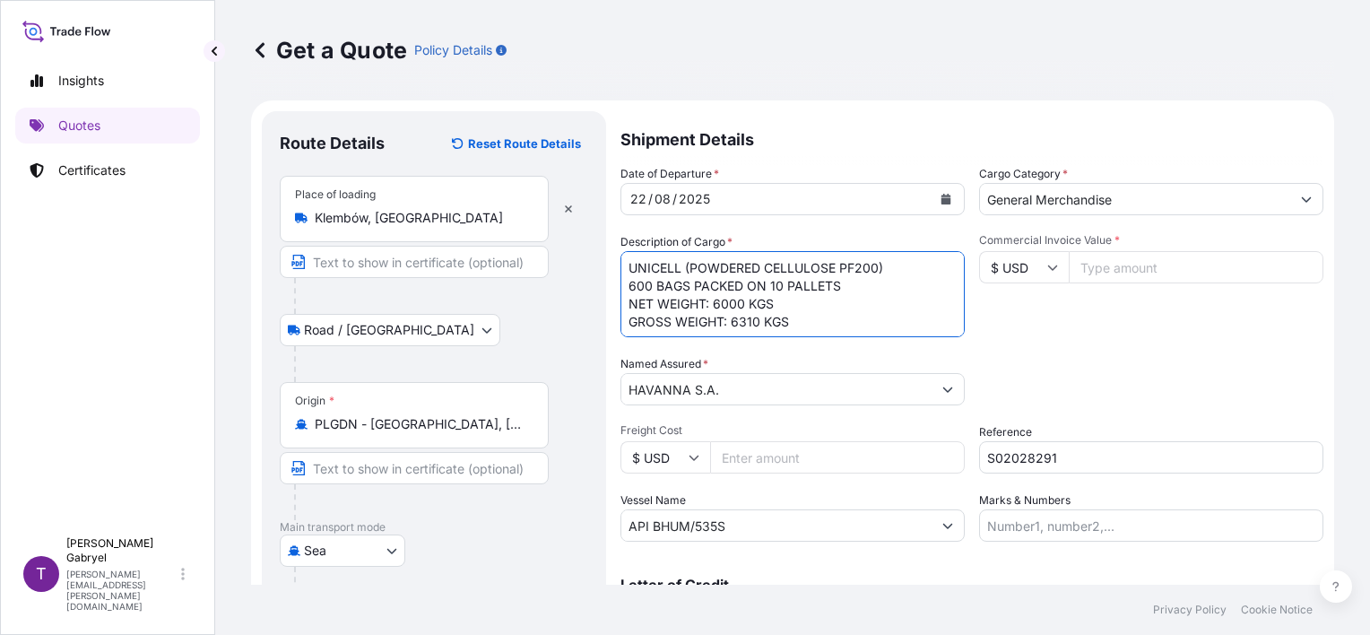
scroll to position [90, 0]
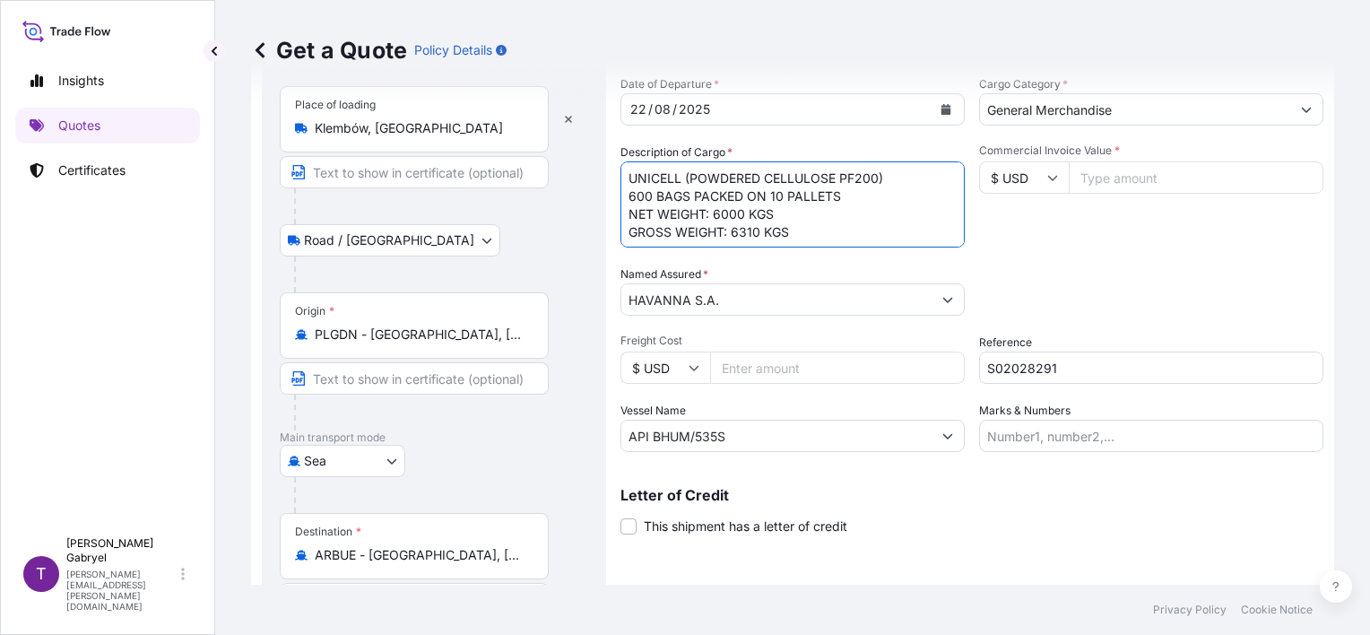
type textarea "UNICELL (POWDERED CELLULOSE PF200) 600 BAGS PACKED ON 10 PALLETS NET WEIGHT: 60…"
click at [1015, 179] on input "$ USD" at bounding box center [1024, 177] width 90 height 32
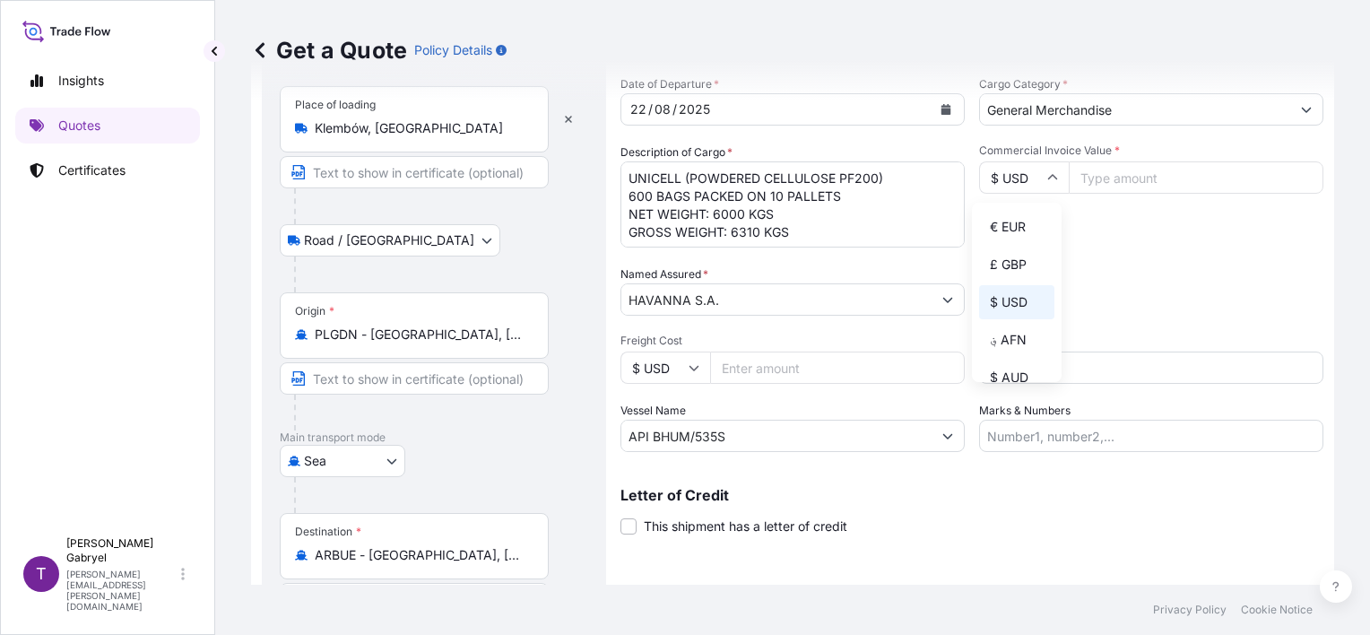
click at [1013, 222] on div "€ EUR" at bounding box center [1016, 227] width 75 height 34
type input "€ EUR"
click at [1166, 180] on input "Commercial Invoice Value *" at bounding box center [1196, 177] width 255 height 32
type input "15799"
type input "15799.6"
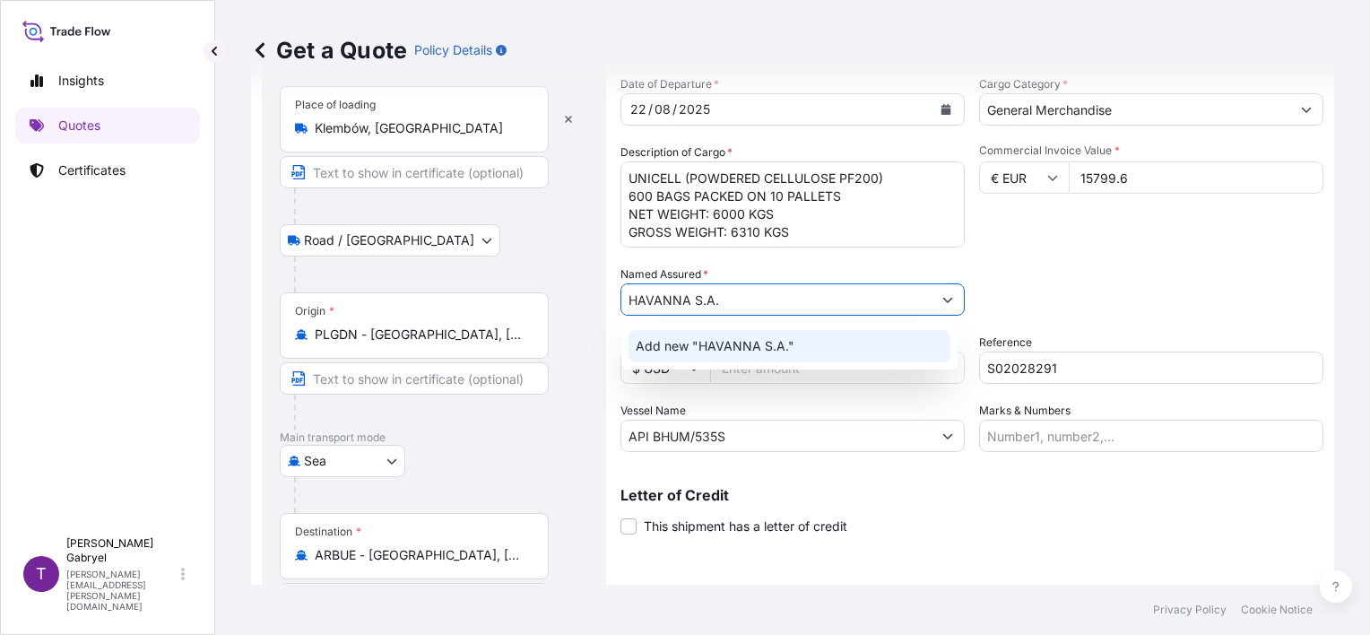
click at [759, 348] on span "Add new "HAVANNA S.A."" at bounding box center [715, 346] width 159 height 18
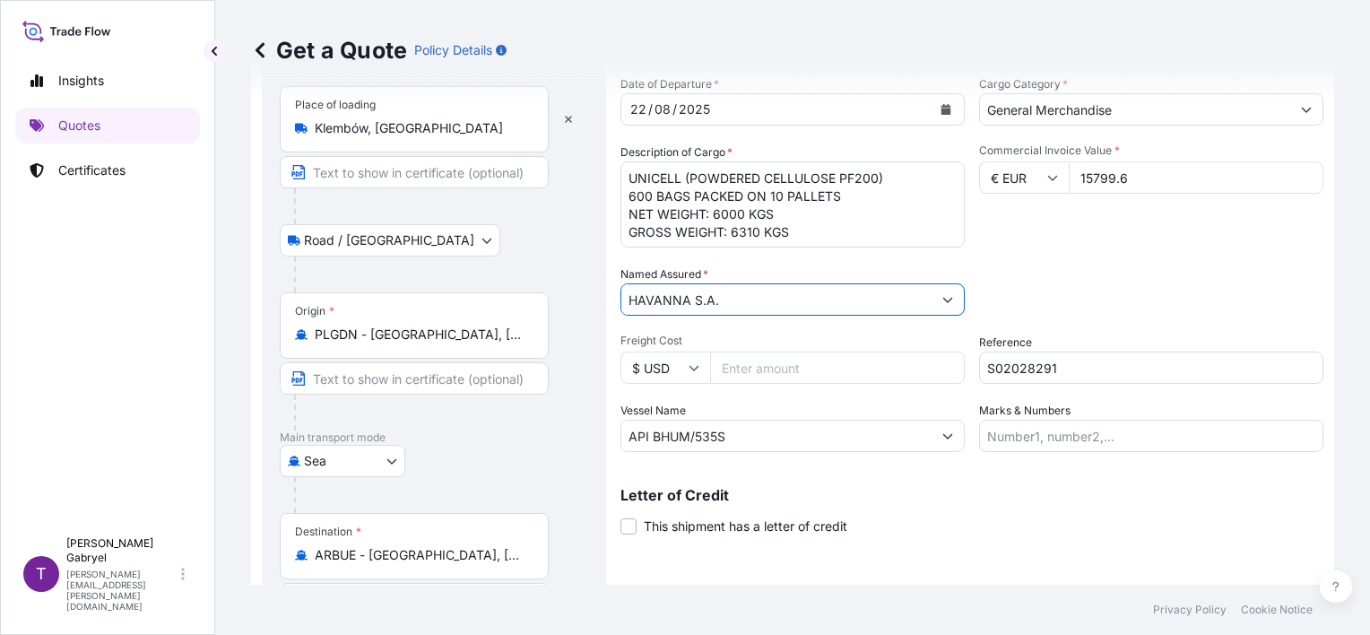
click at [1138, 288] on div "Packing Category Type to search a container mode Please select a primary mode o…" at bounding box center [1151, 290] width 344 height 50
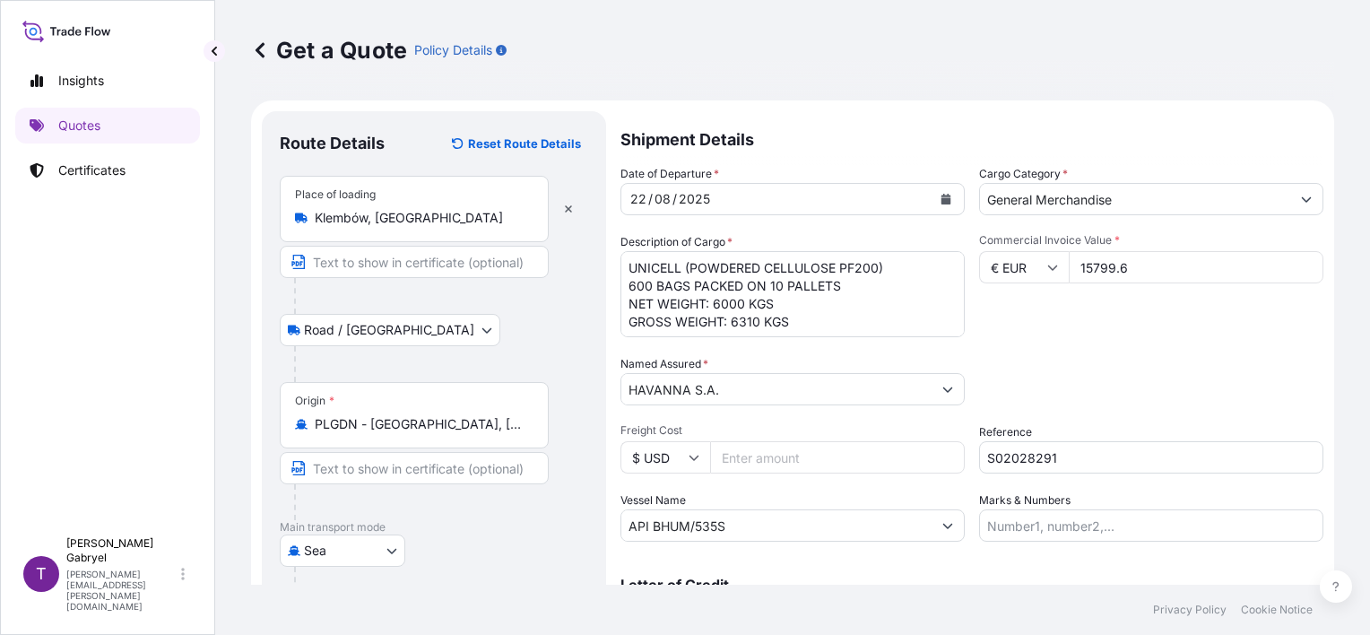
scroll to position [212, 0]
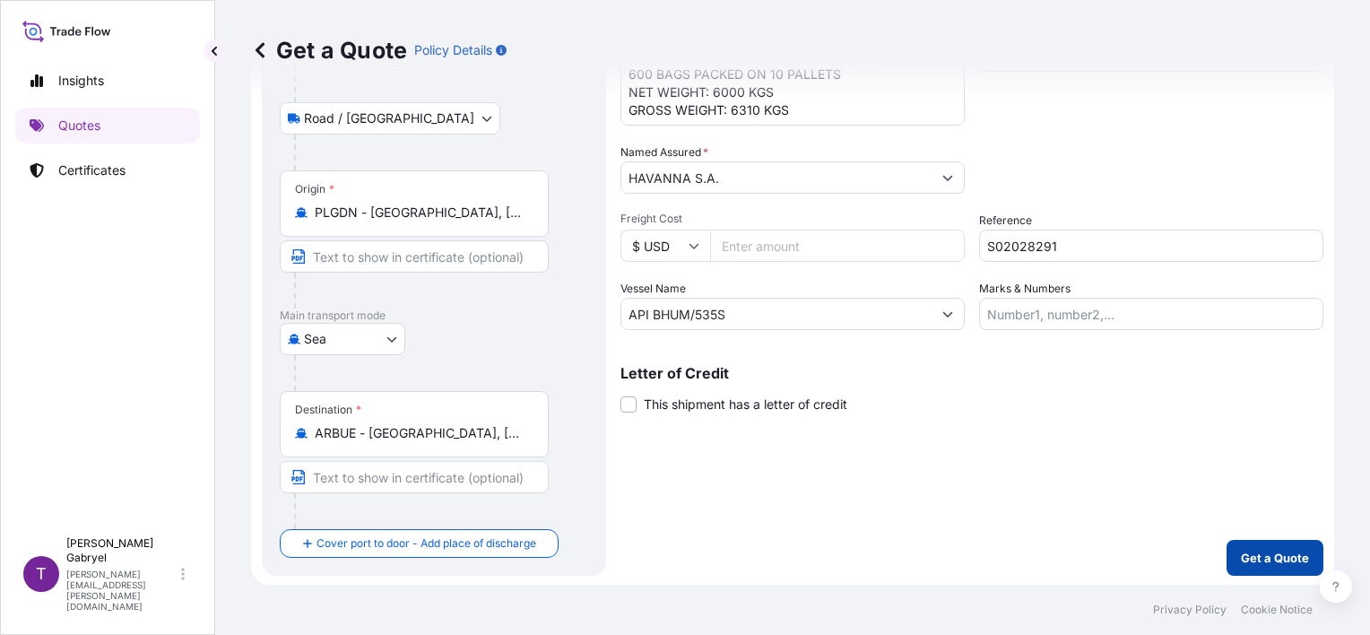
click at [1246, 550] on p "Get a Quote" at bounding box center [1275, 558] width 68 height 18
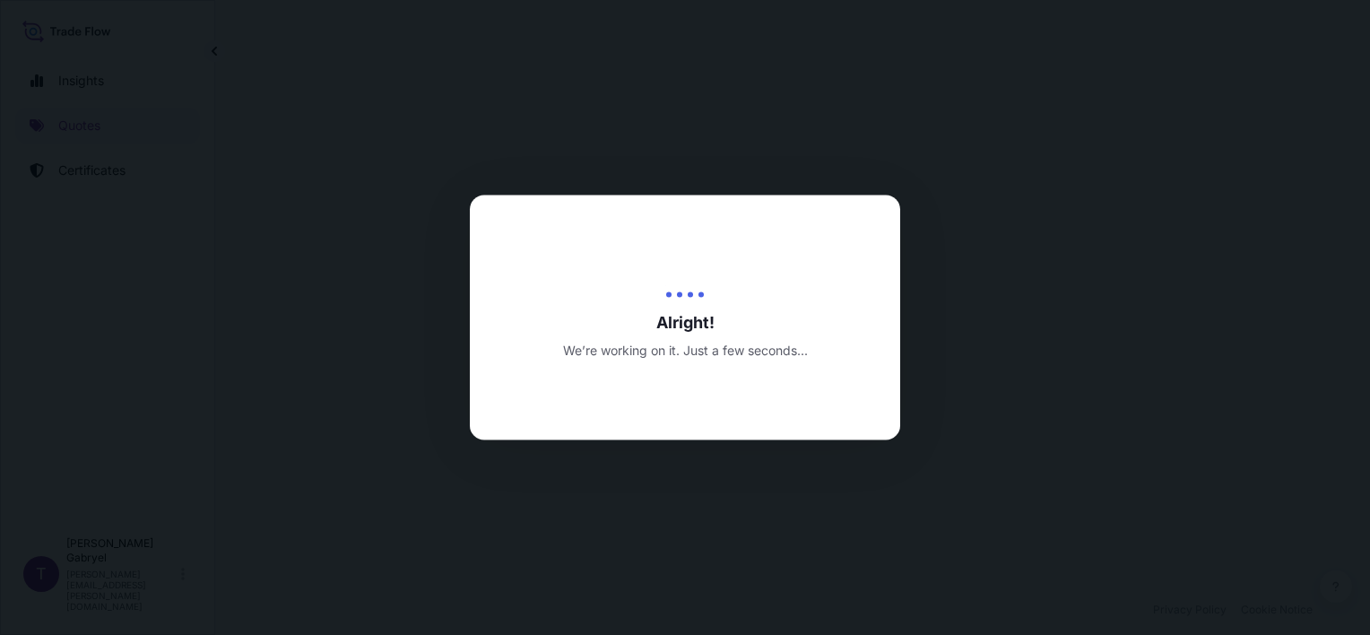
select select "Road / Inland"
select select "Sea"
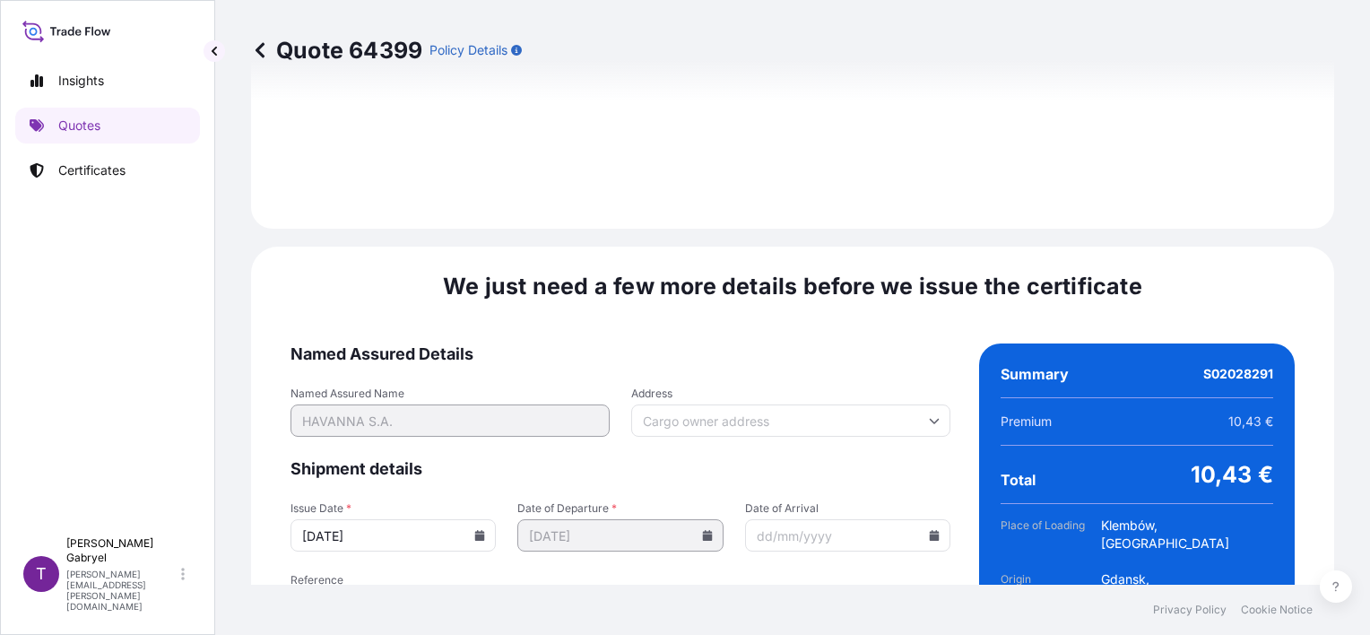
scroll to position [2287, 0]
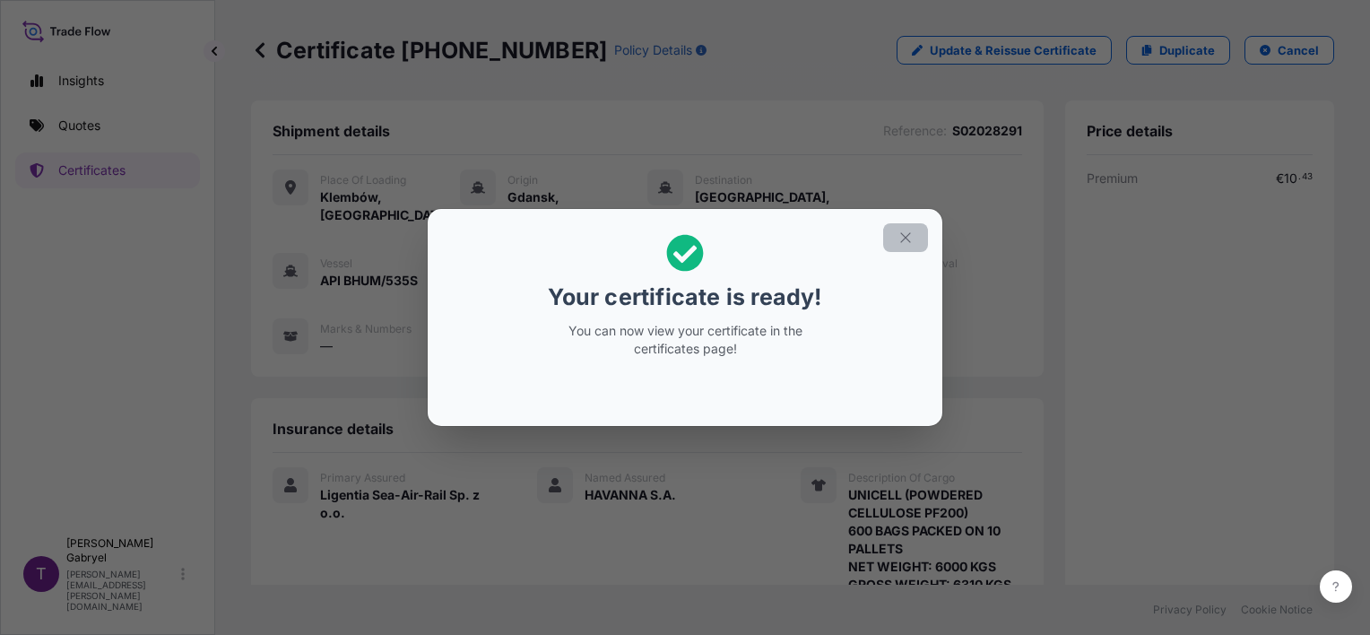
click at [904, 237] on icon "button" at bounding box center [905, 237] width 10 height 10
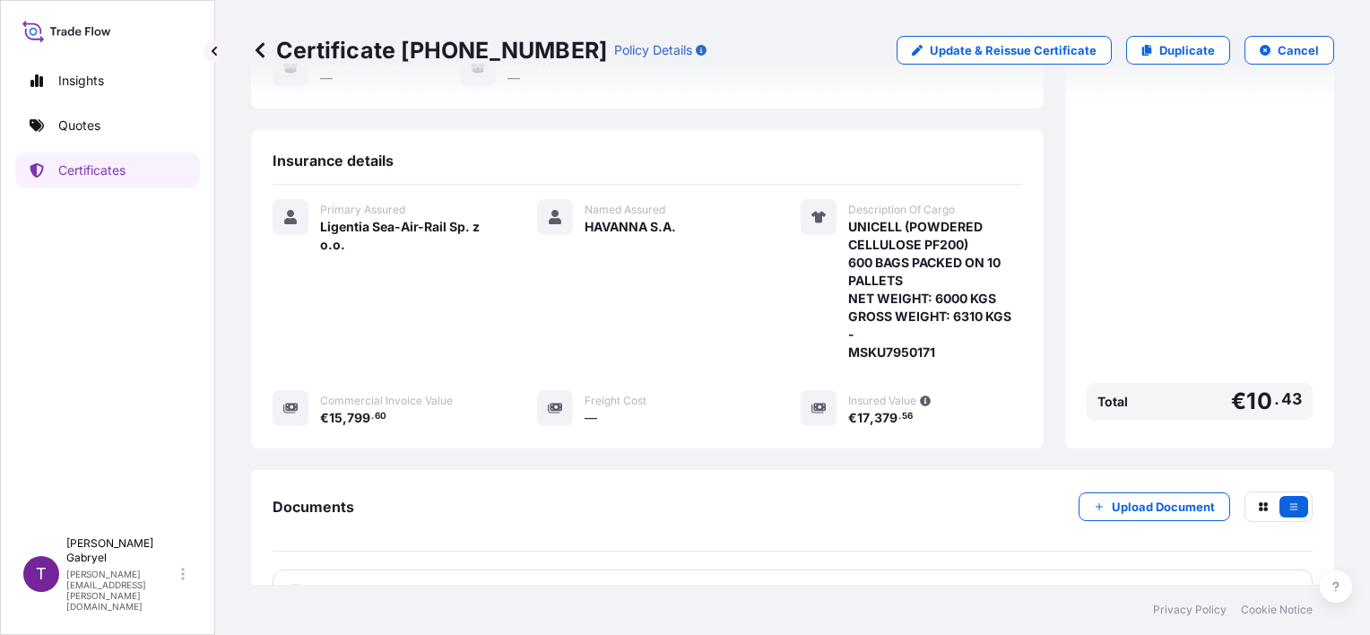
scroll to position [395, 0]
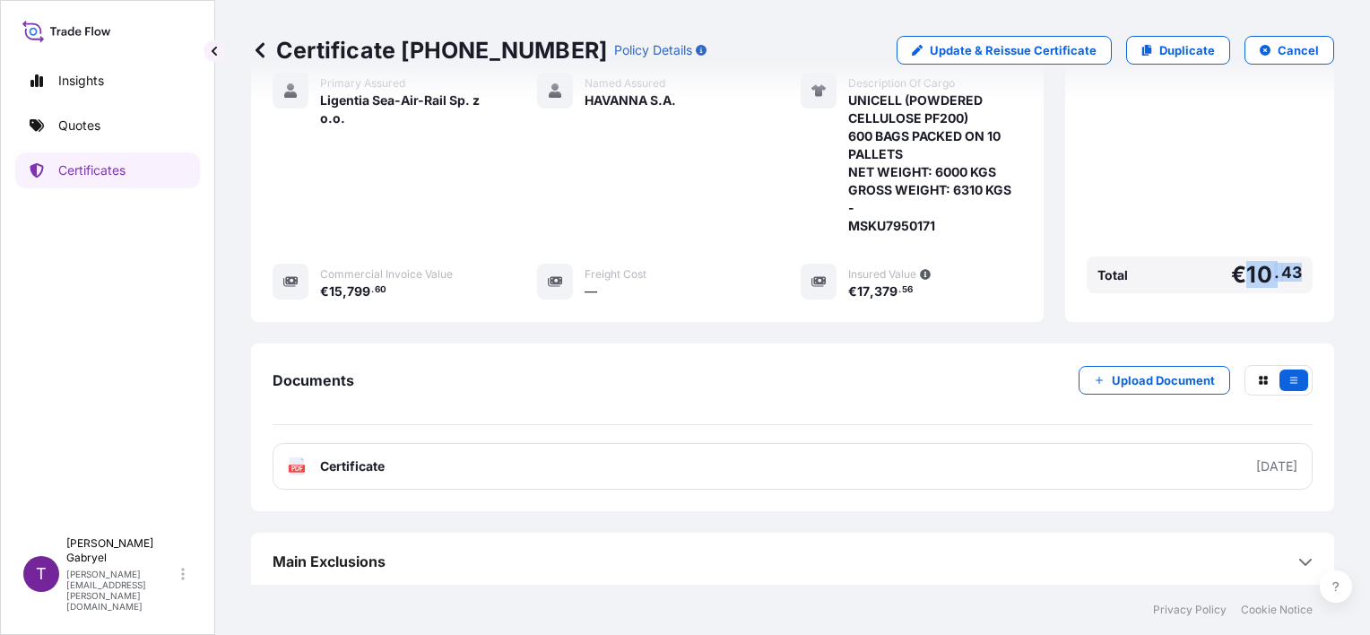
drag, startPoint x: 1290, startPoint y: 266, endPoint x: 1237, endPoint y: 273, distance: 54.2
click at [1237, 273] on div "Total € 10 . 43" at bounding box center [1200, 274] width 226 height 37
copy span "10 . 43"
click at [512, 460] on div "PDF Certificate" at bounding box center [793, 466] width 1040 height 47
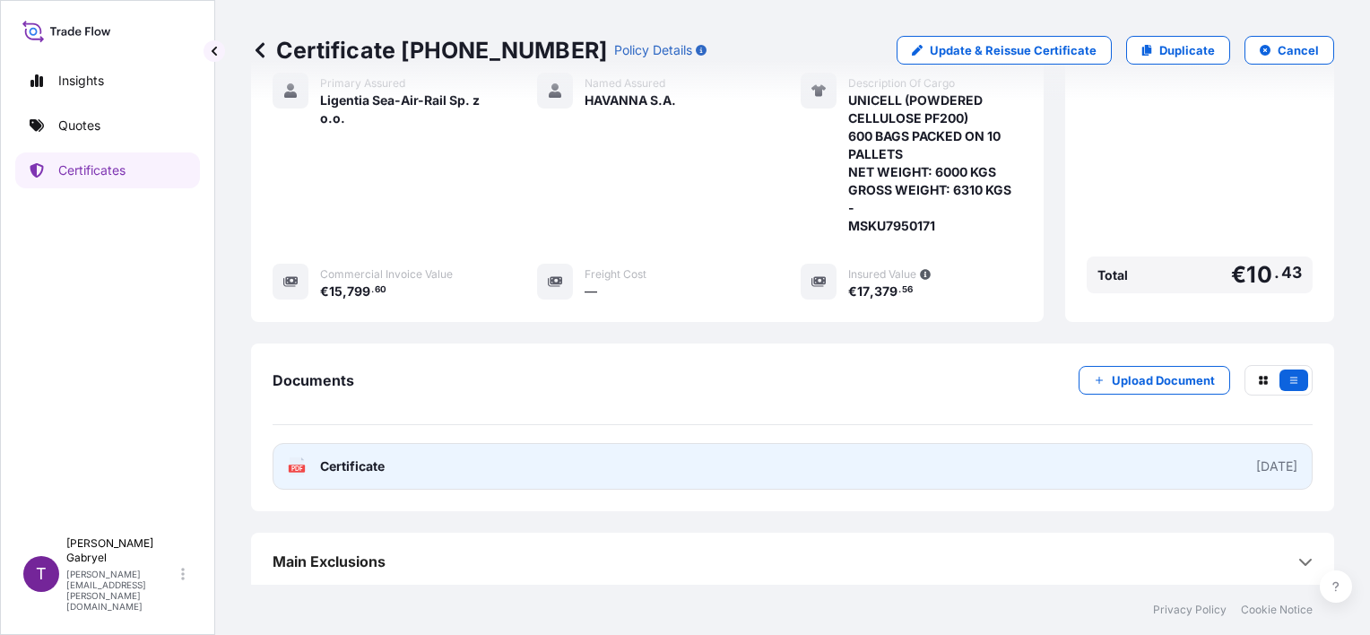
click at [346, 465] on span "Certificate" at bounding box center [352, 466] width 65 height 18
